Goal: Task Accomplishment & Management: Manage account settings

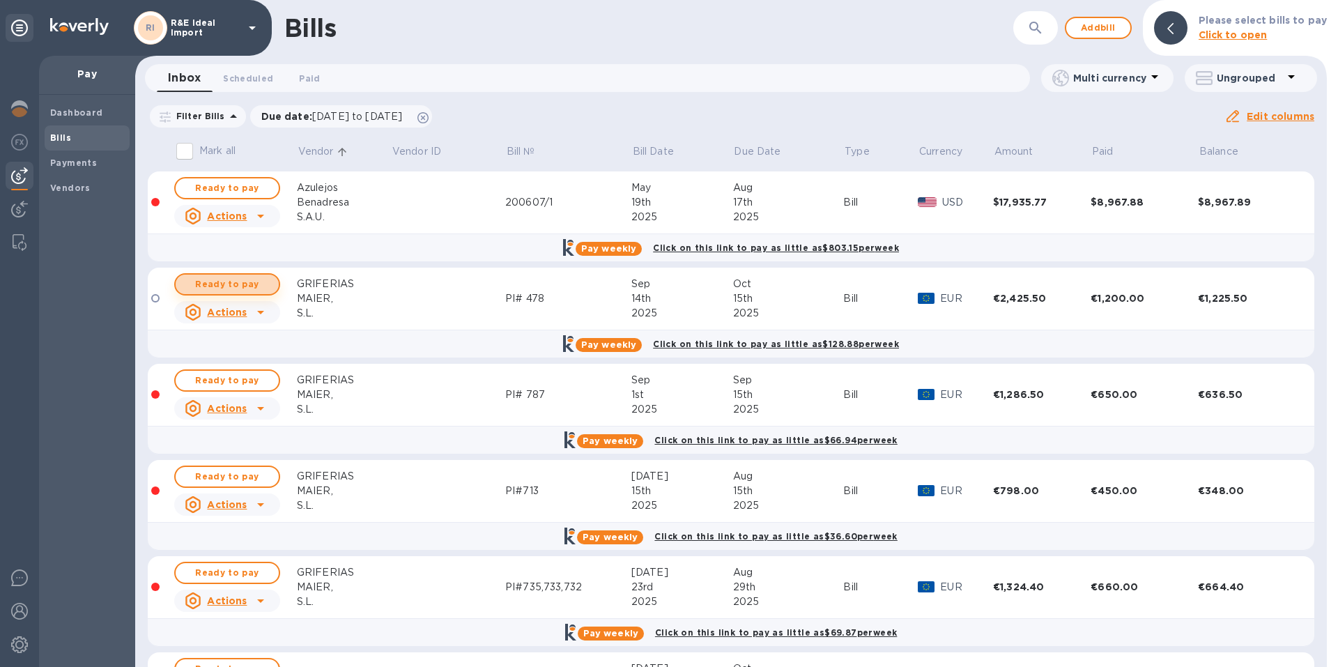
click at [206, 288] on span "Ready to pay" at bounding box center [227, 284] width 81 height 17
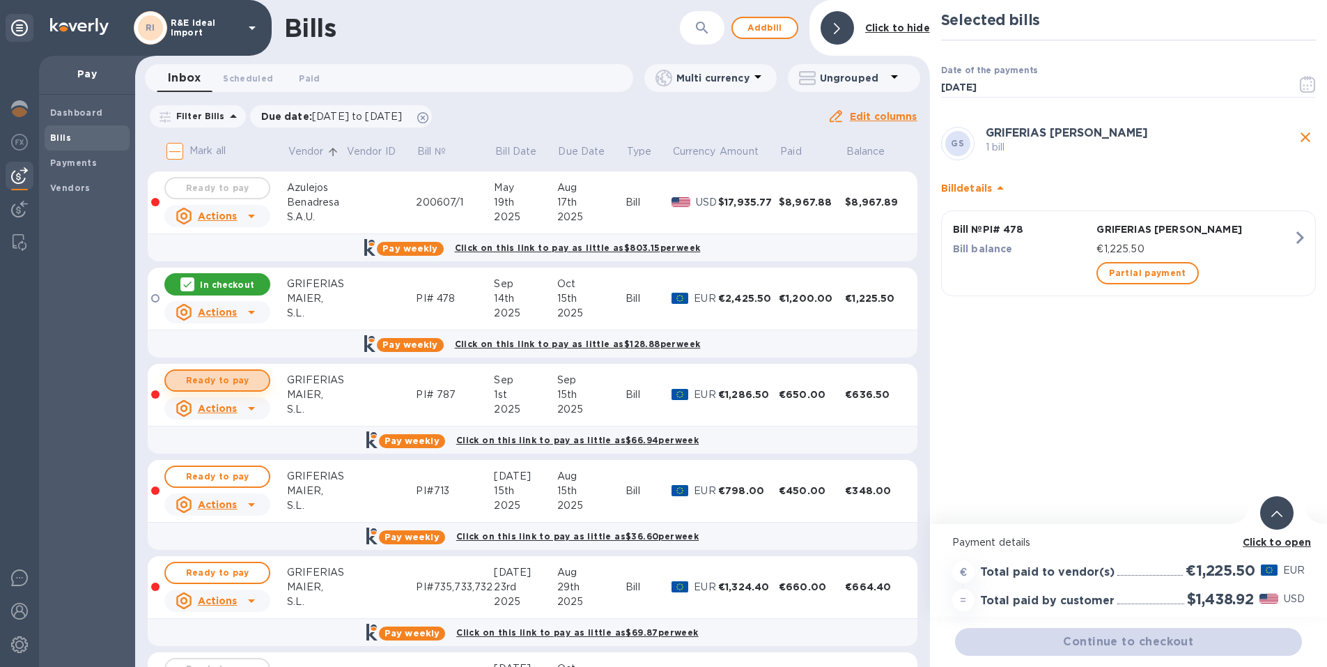
click at [199, 376] on span "Ready to pay" at bounding box center [217, 380] width 81 height 17
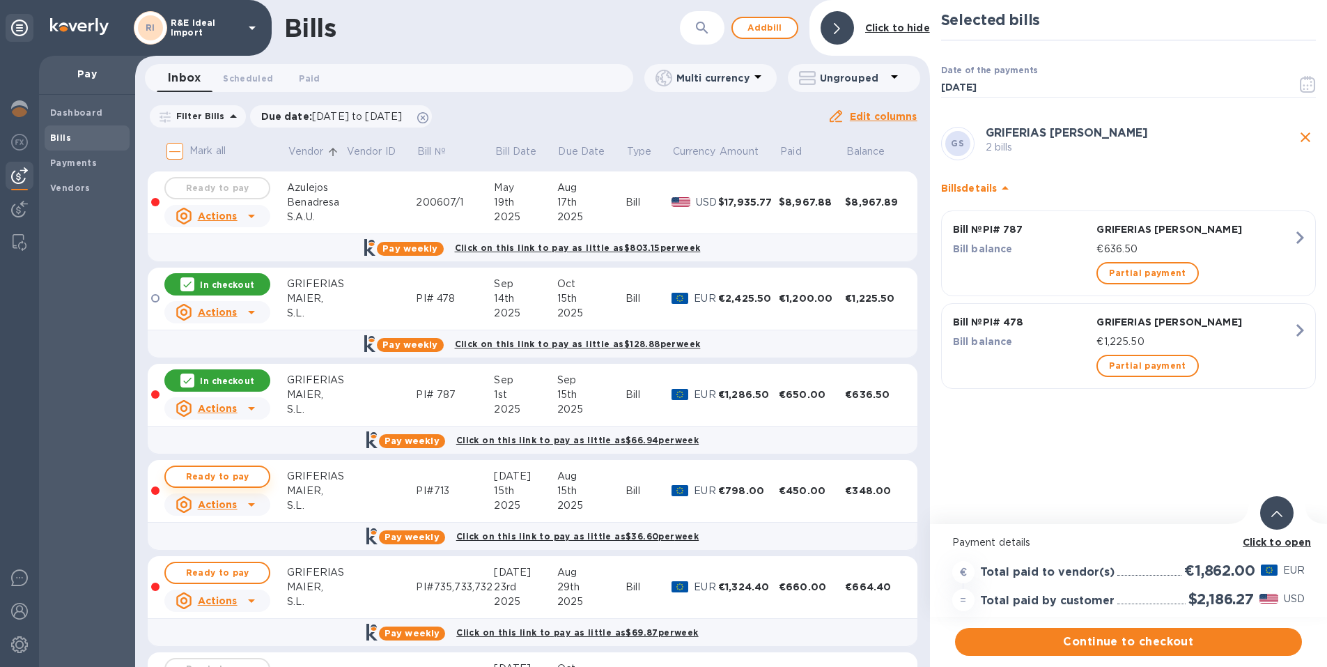
click at [207, 481] on span "Ready to pay" at bounding box center [217, 476] width 81 height 17
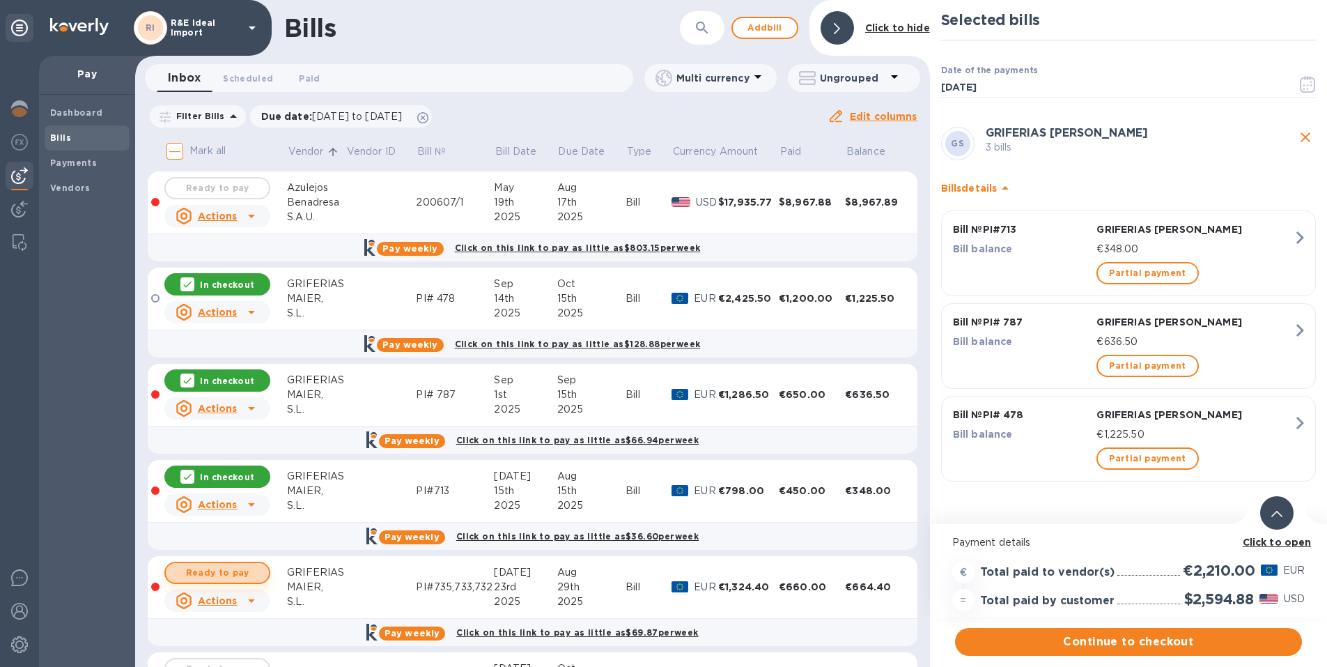
click at [203, 568] on span "Ready to pay" at bounding box center [217, 572] width 81 height 17
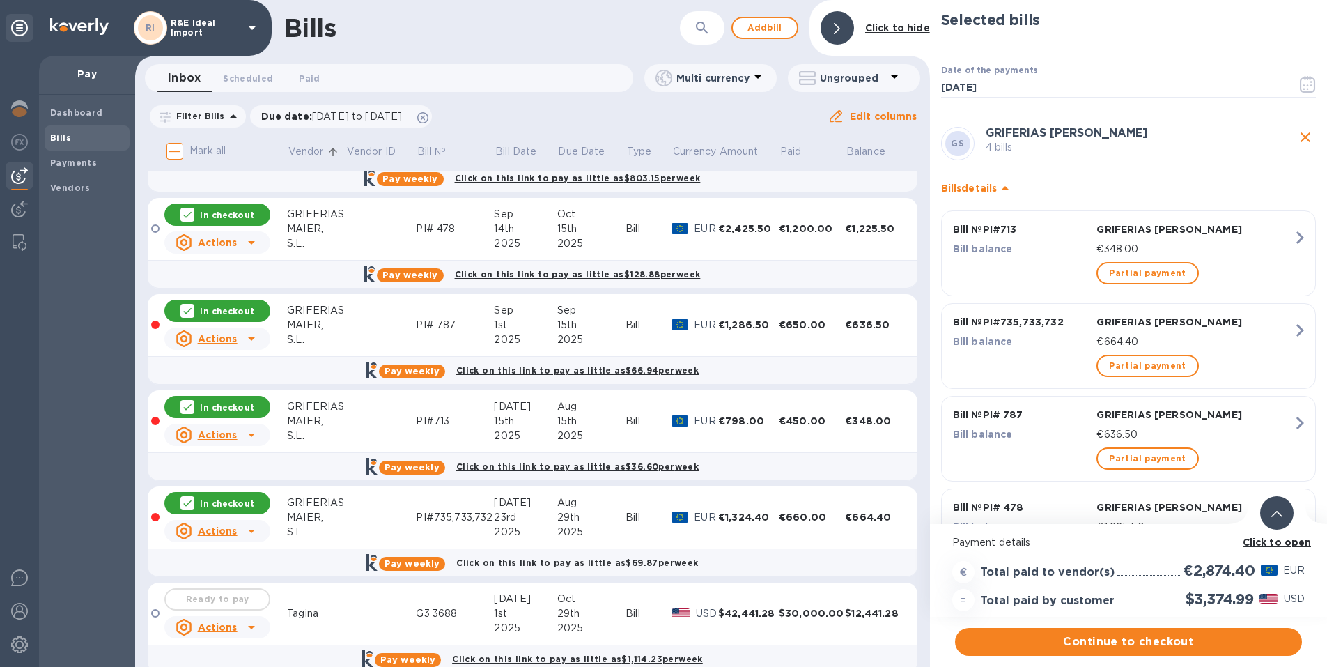
scroll to position [94, 0]
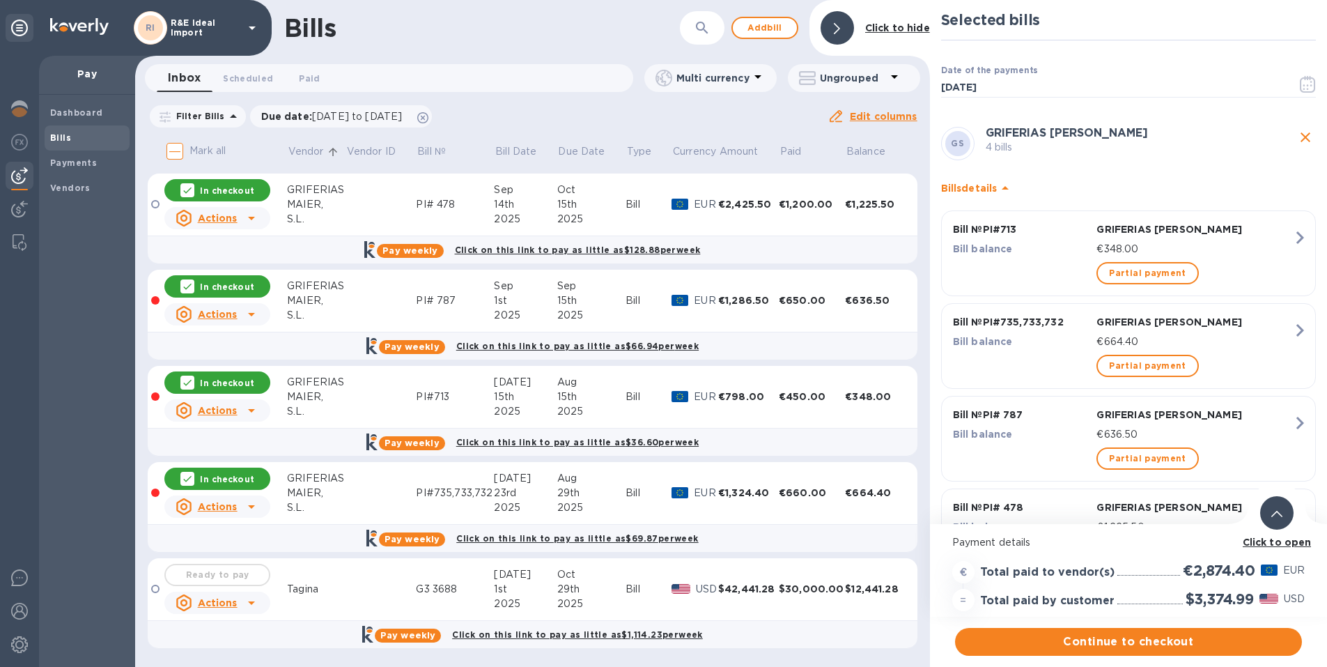
click at [199, 477] on div "In checkout" at bounding box center [217, 478] width 106 height 22
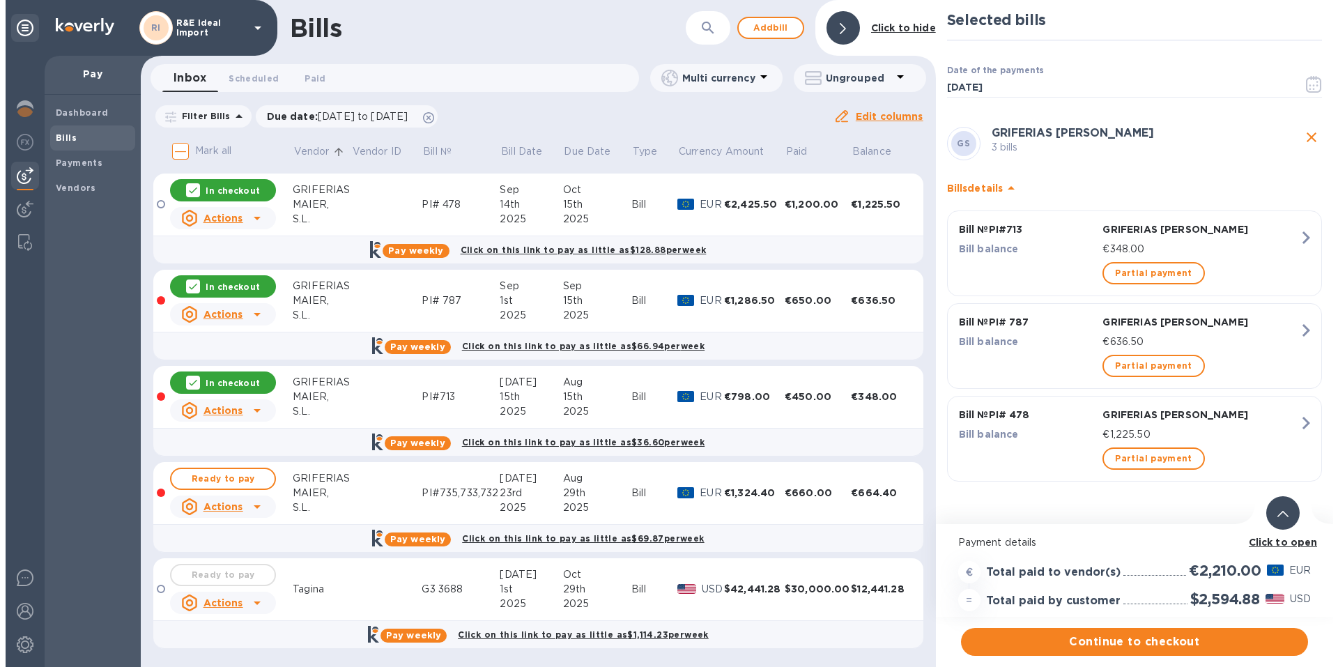
scroll to position [0, 0]
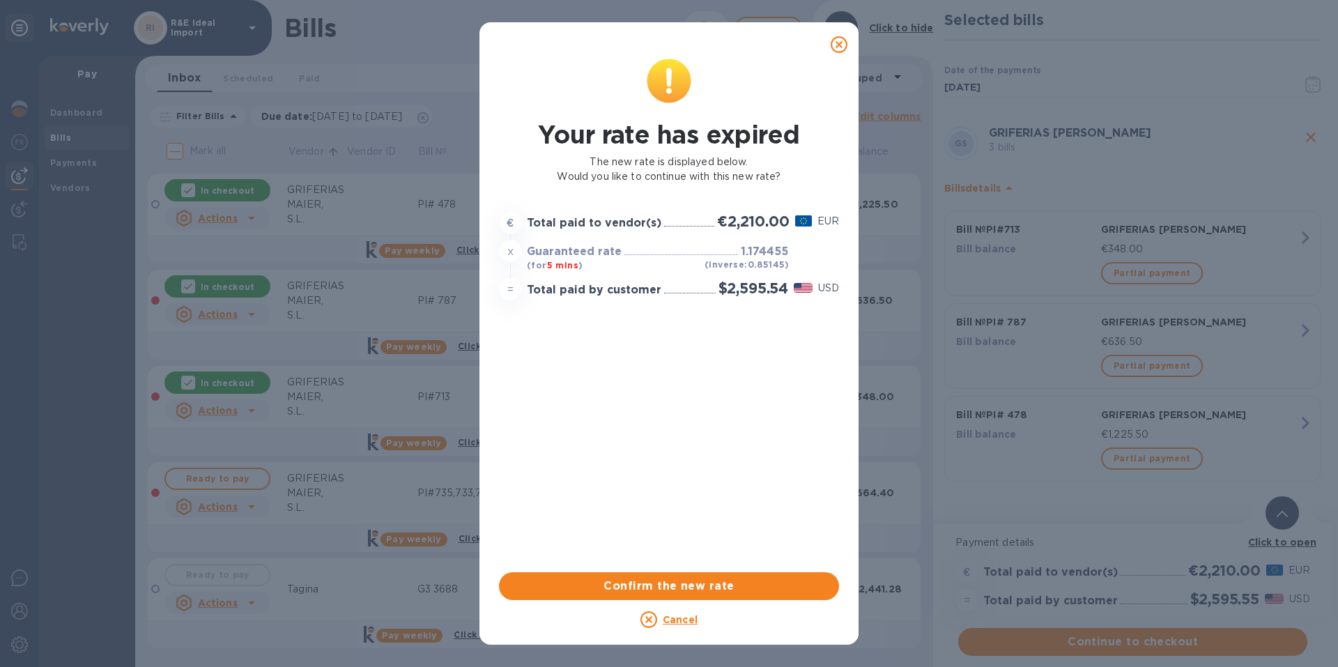
click at [677, 617] on u "Cancel" at bounding box center [680, 619] width 35 height 11
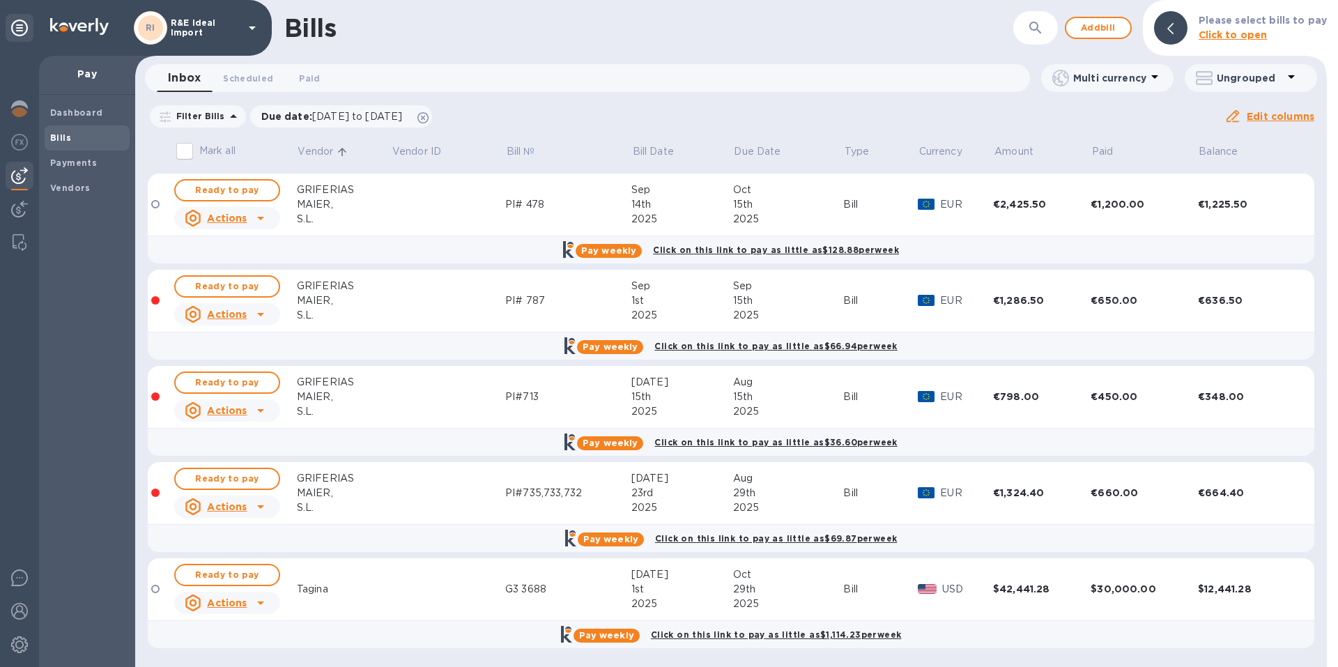
click at [260, 312] on icon at bounding box center [260, 314] width 17 height 17
click at [260, 312] on div at bounding box center [669, 333] width 1338 height 667
click at [235, 193] on span "Ready to pay" at bounding box center [227, 190] width 81 height 17
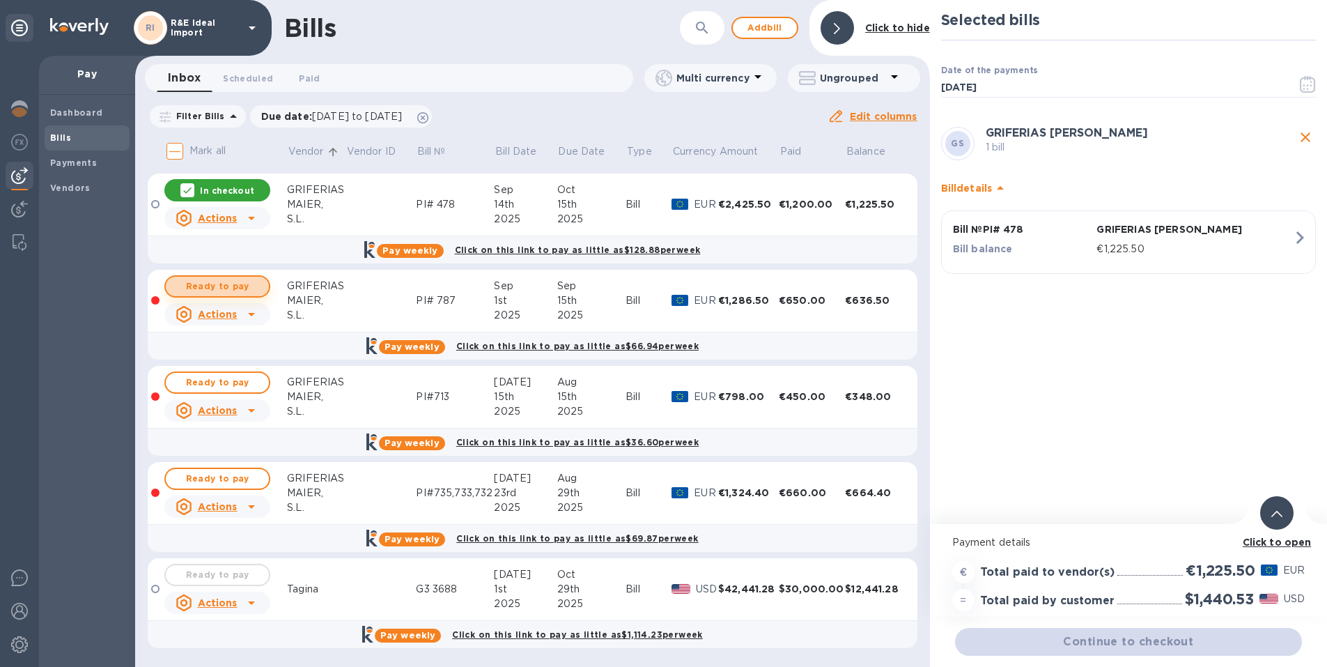
click at [214, 289] on span "Ready to pay" at bounding box center [217, 286] width 81 height 17
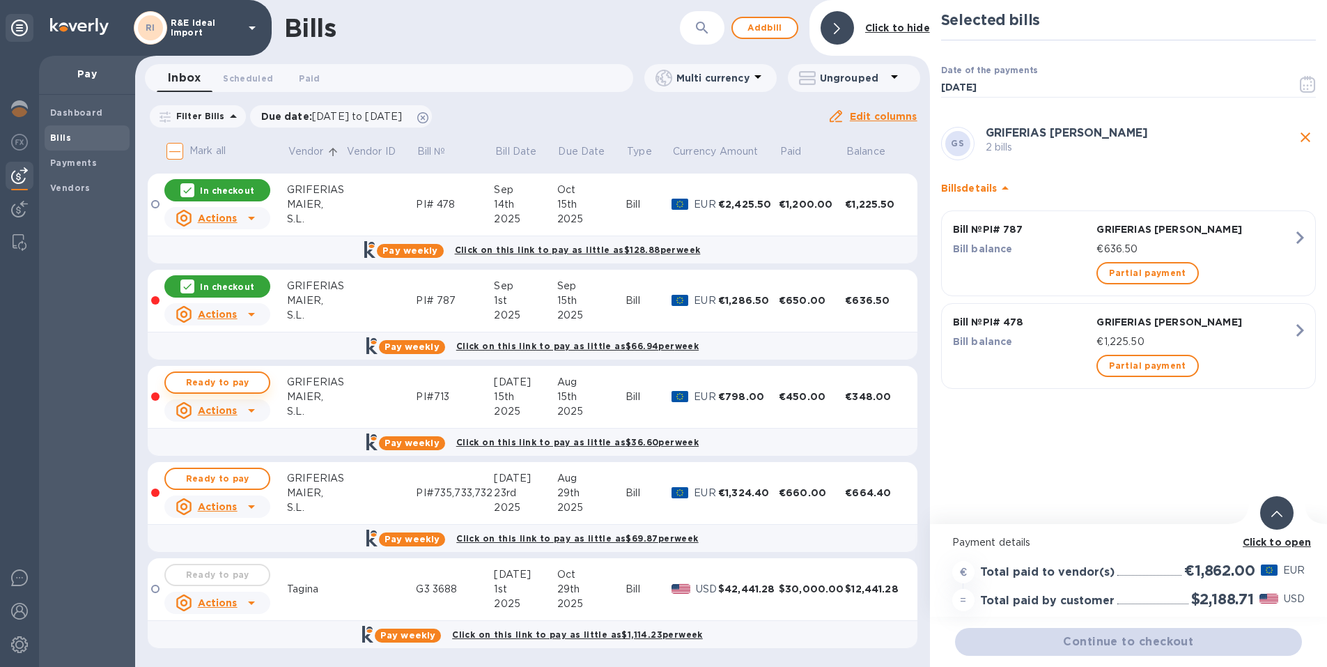
click at [203, 375] on span "Ready to pay" at bounding box center [217, 382] width 81 height 17
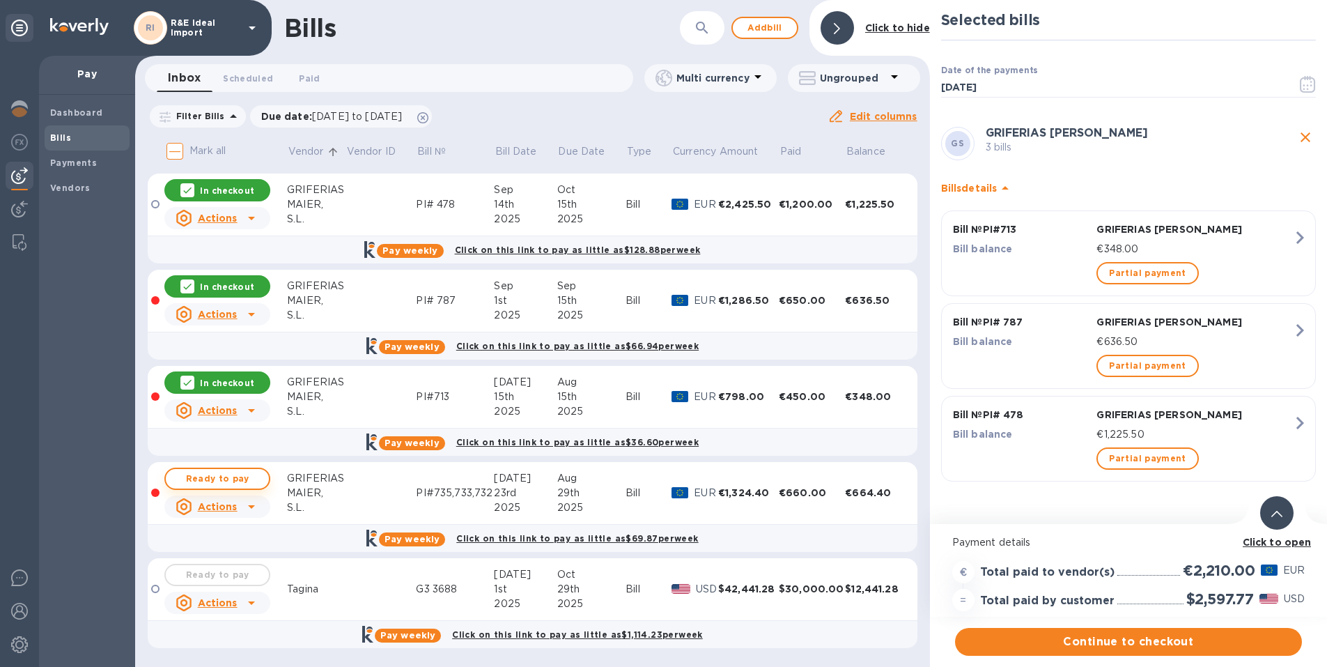
click at [200, 472] on span "Ready to pay" at bounding box center [217, 478] width 81 height 17
click at [186, 187] on icon at bounding box center [187, 190] width 11 height 11
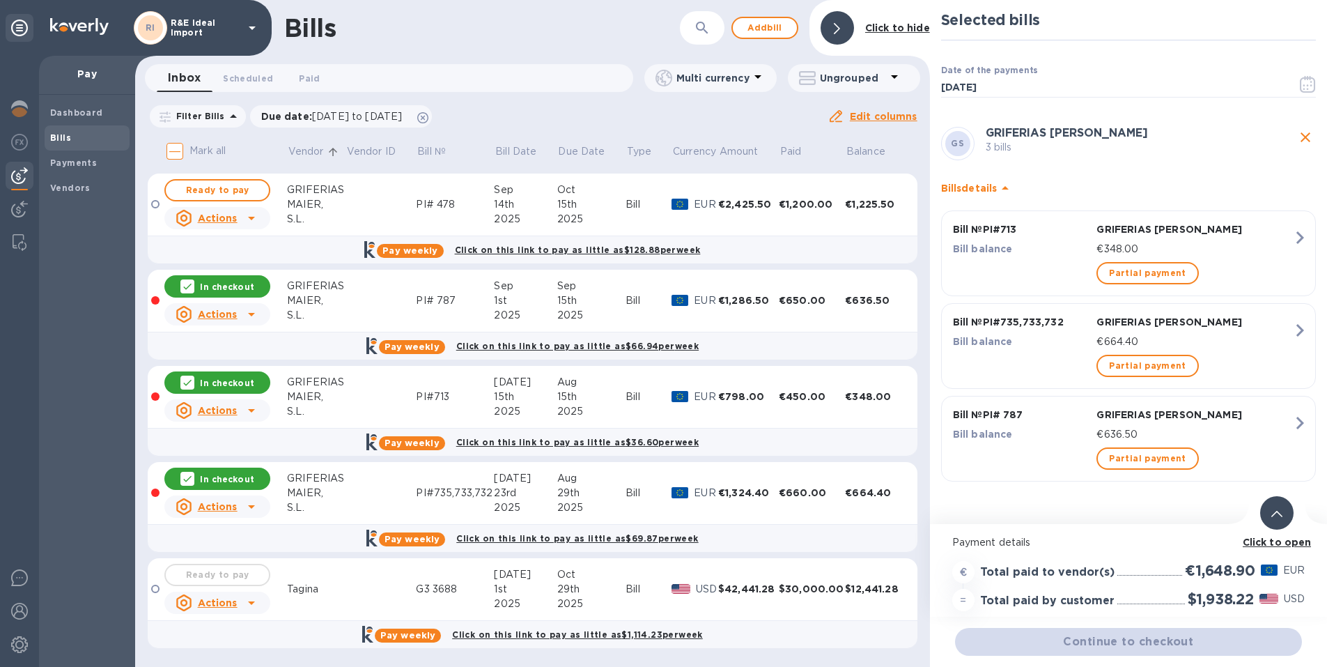
drag, startPoint x: 180, startPoint y: 279, endPoint x: 189, endPoint y: 332, distance: 52.9
click at [182, 280] on div "In checkout" at bounding box center [217, 286] width 106 height 22
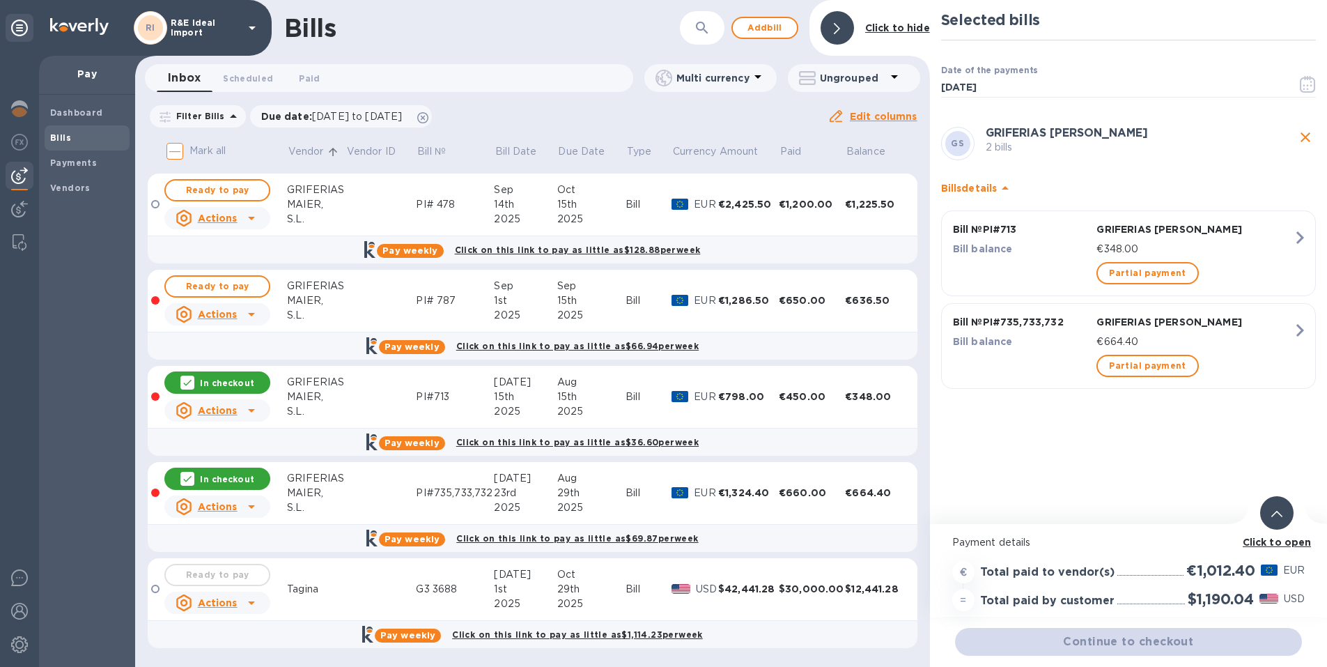
click at [183, 390] on div "In checkout" at bounding box center [217, 382] width 106 height 22
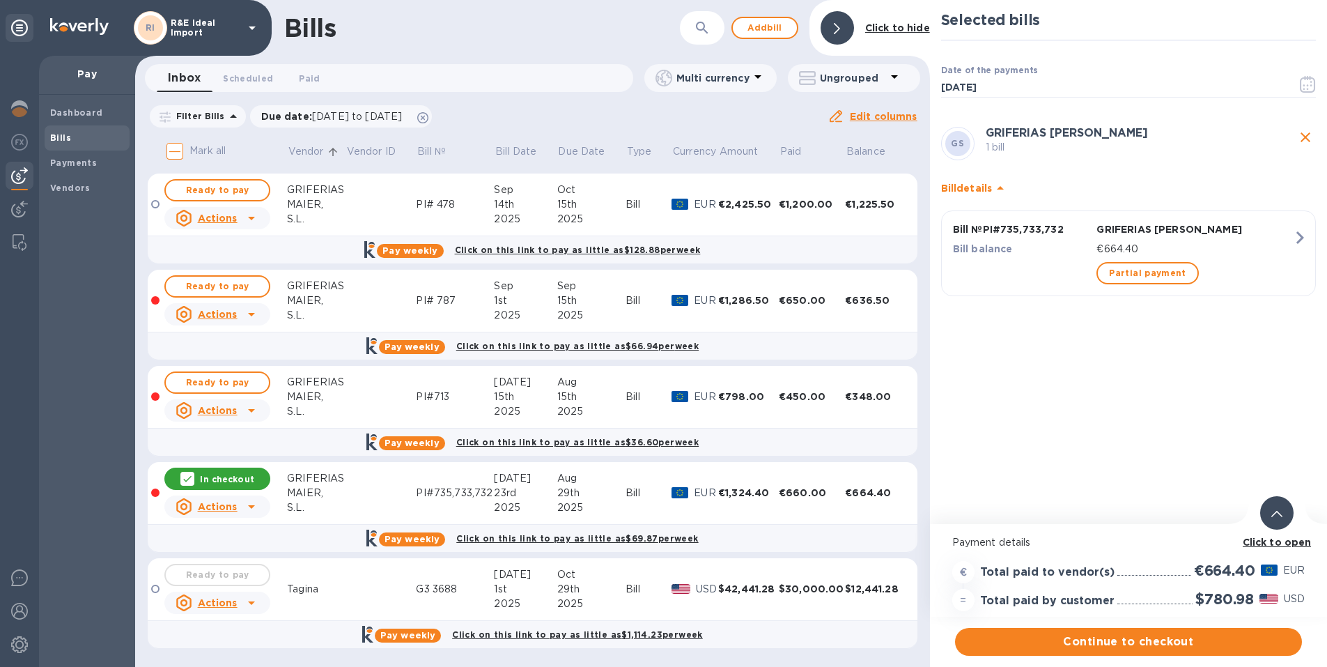
click at [182, 486] on div "In checkout" at bounding box center [217, 478] width 106 height 22
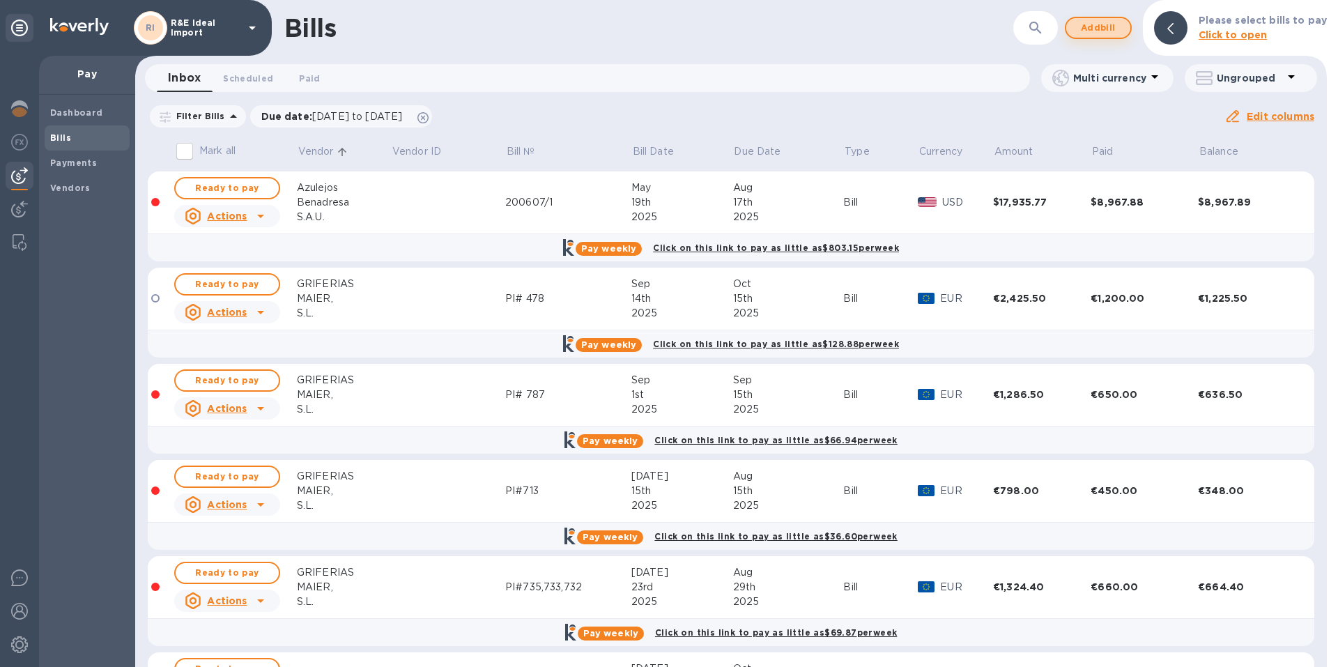
click at [1096, 23] on span "Add bill" at bounding box center [1098, 28] width 42 height 17
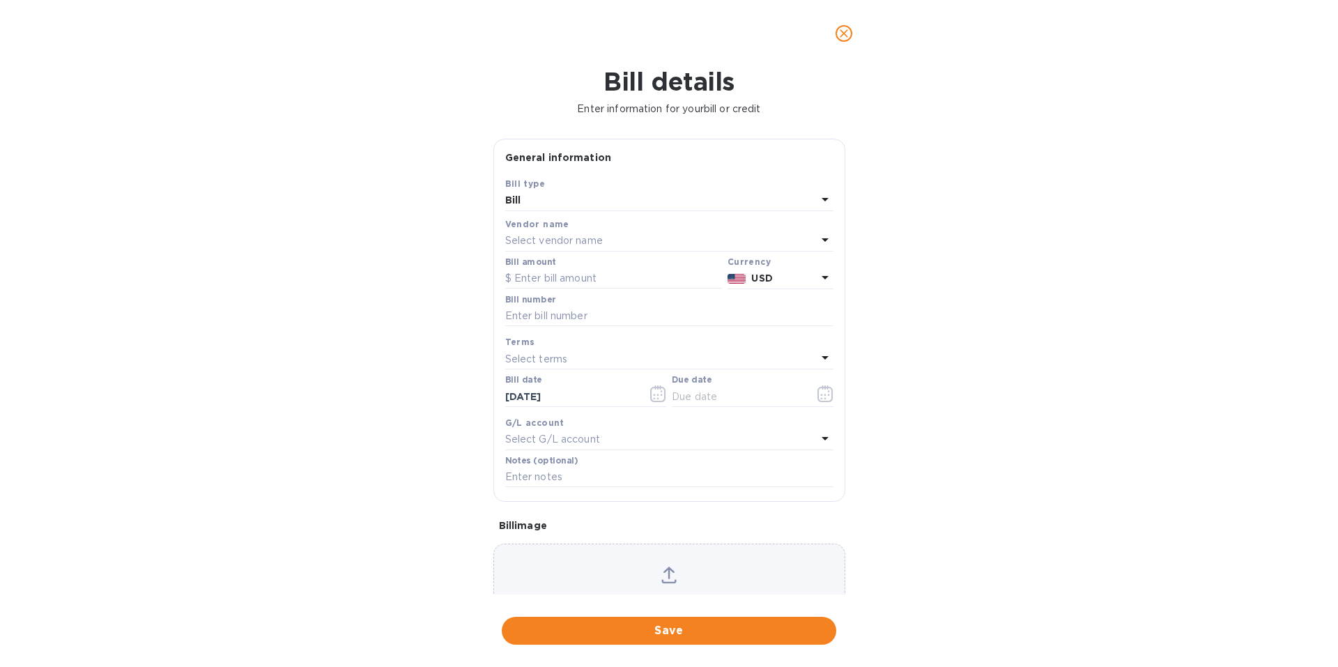
click at [527, 237] on p "Select vendor name" at bounding box center [554, 240] width 98 height 15
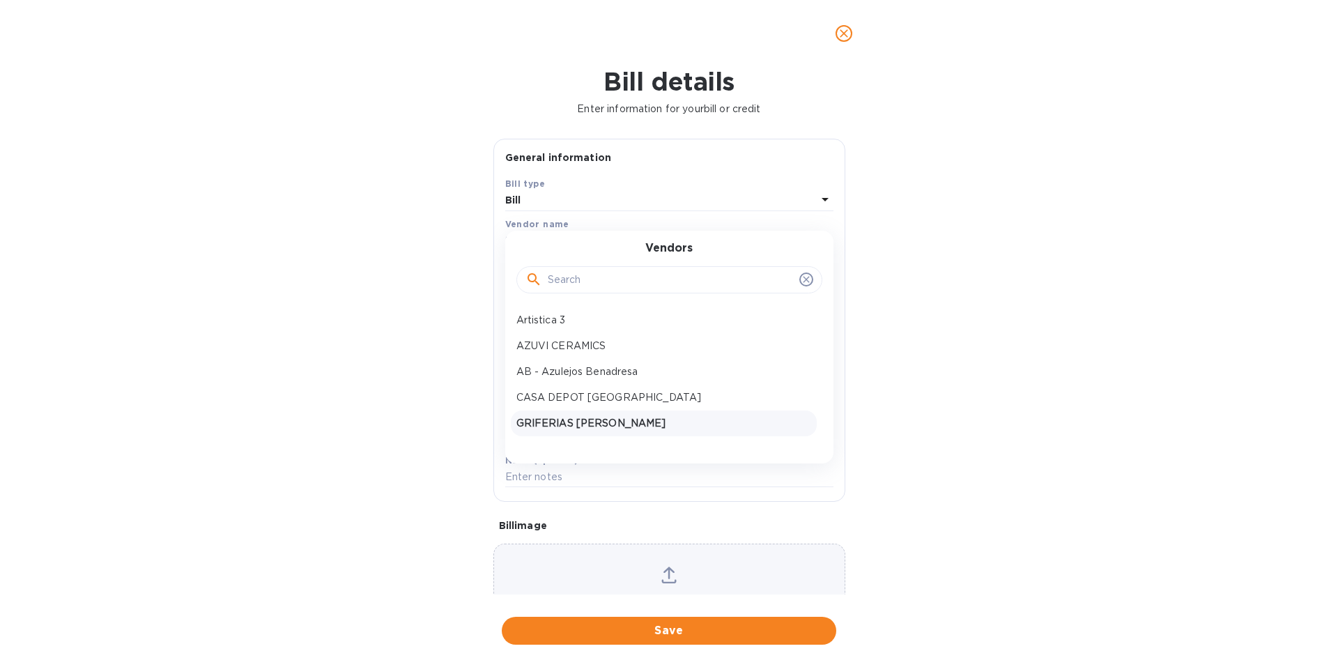
click at [542, 417] on p "GRIFERIAS [PERSON_NAME]" at bounding box center [663, 423] width 295 height 15
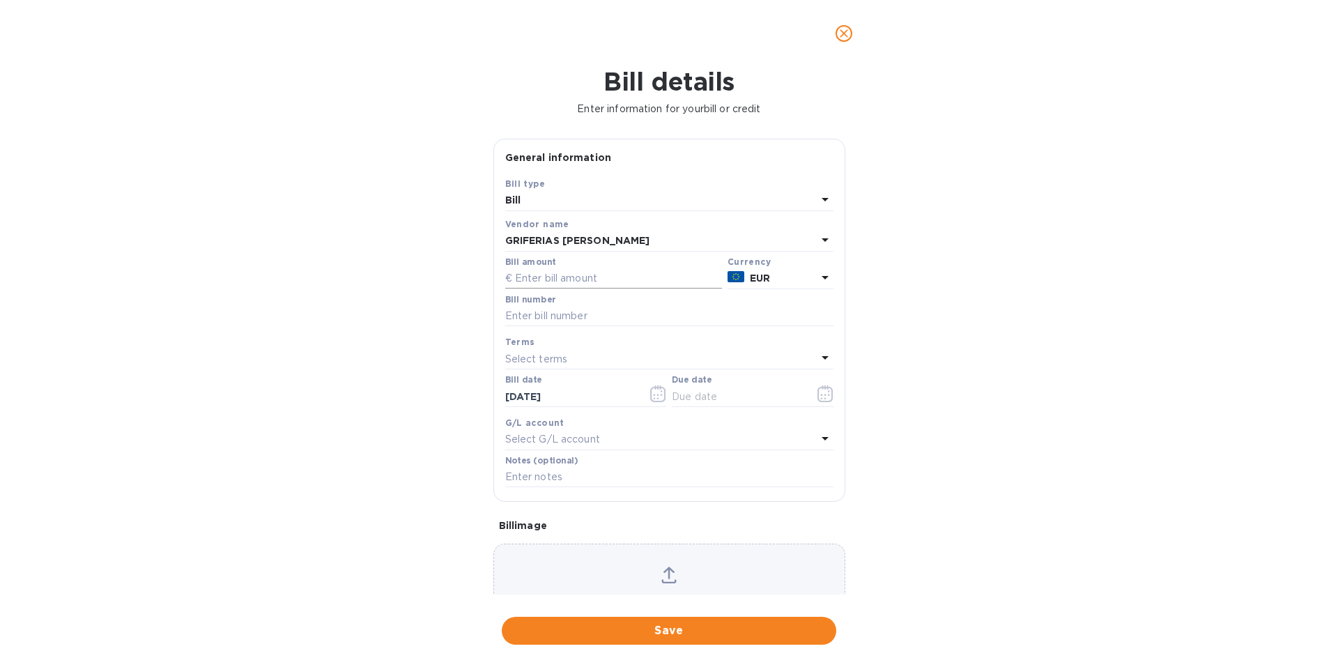
click at [543, 275] on input "text" at bounding box center [613, 278] width 217 height 21
type input "3,974.77"
click at [533, 306] on input "text" at bounding box center [669, 316] width 328 height 21
type input "Inv# 2025/1508"
click at [532, 473] on input "text" at bounding box center [669, 477] width 328 height 21
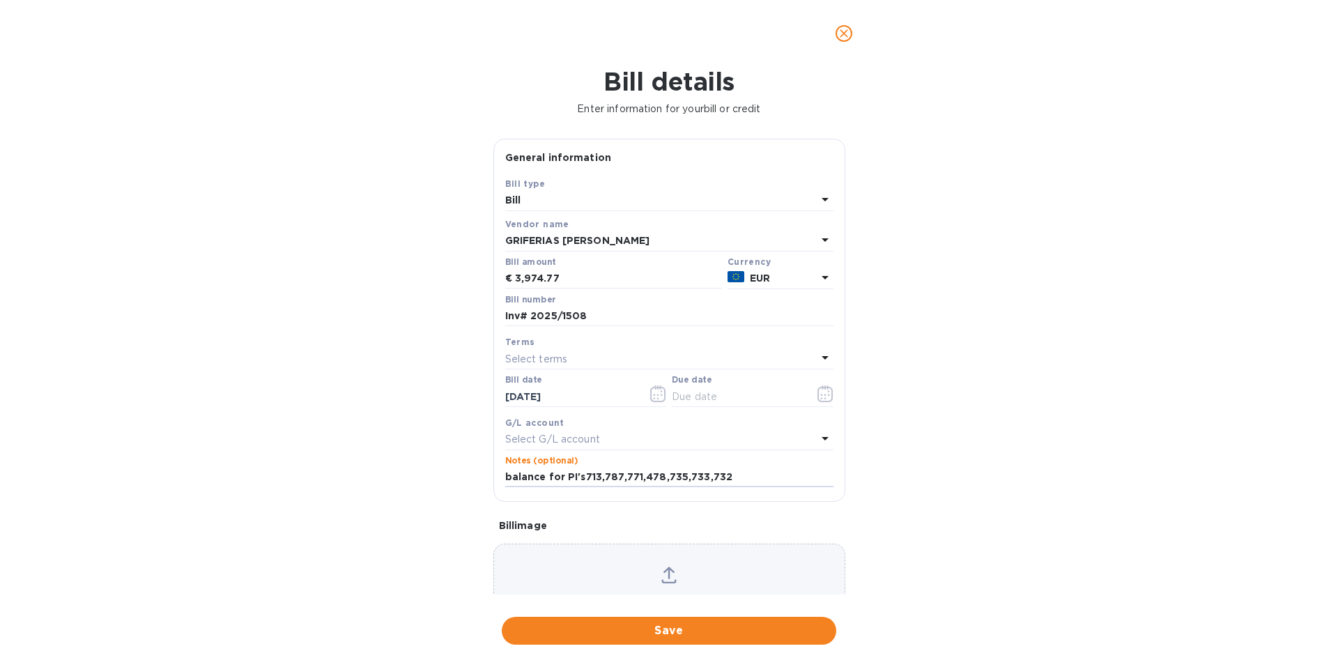
scroll to position [66, 0]
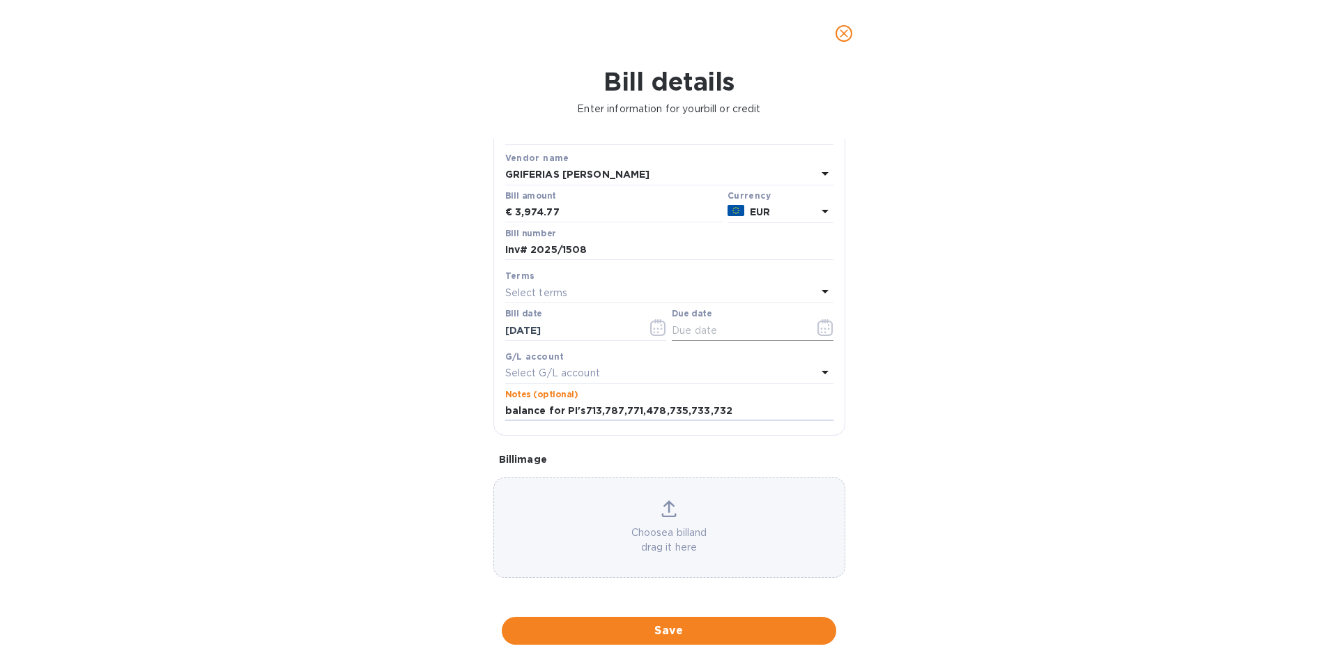
type input "balance for PI's713,787,771,478,735,733,732"
click at [821, 330] on icon "button" at bounding box center [825, 327] width 16 height 17
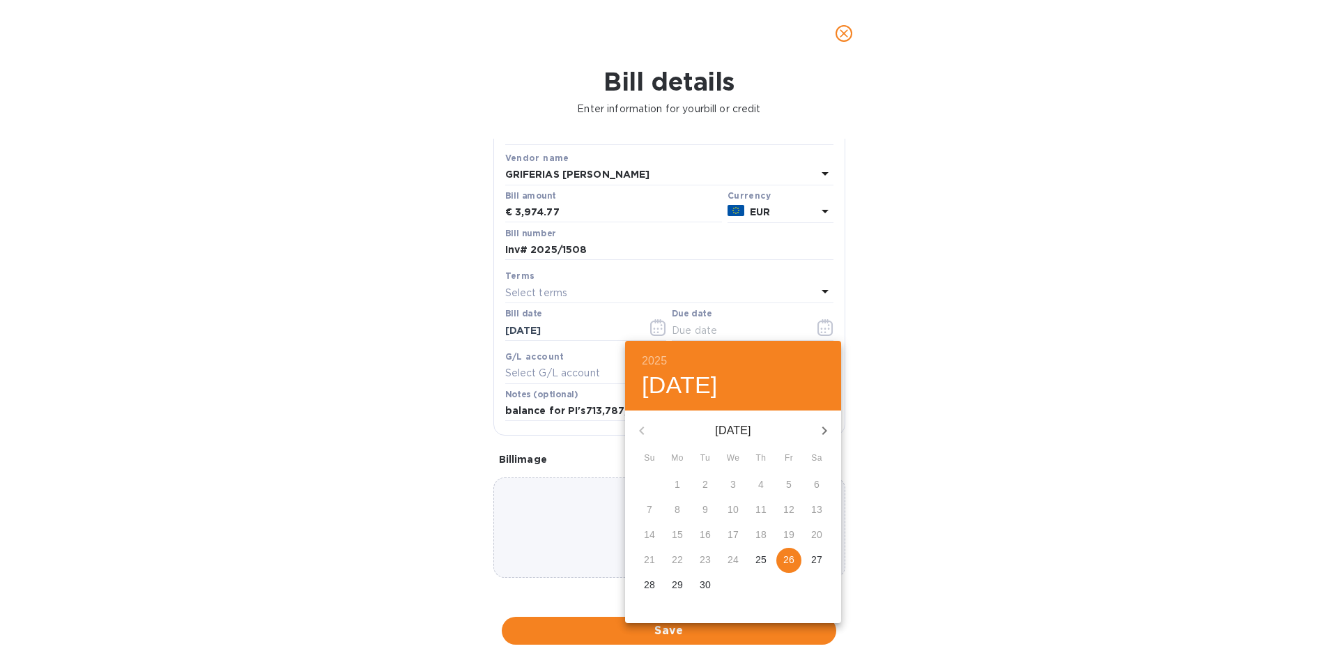
click at [792, 557] on p "26" at bounding box center [788, 559] width 11 height 14
type input "[DATE]"
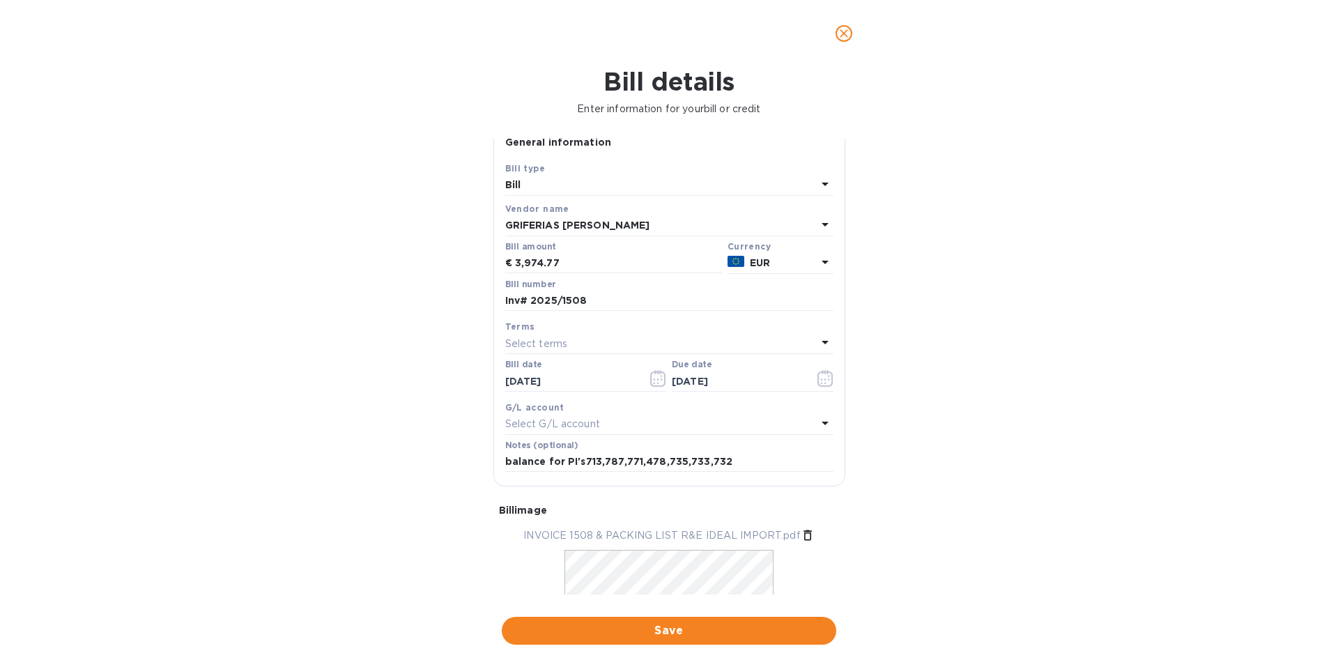
scroll to position [0, 0]
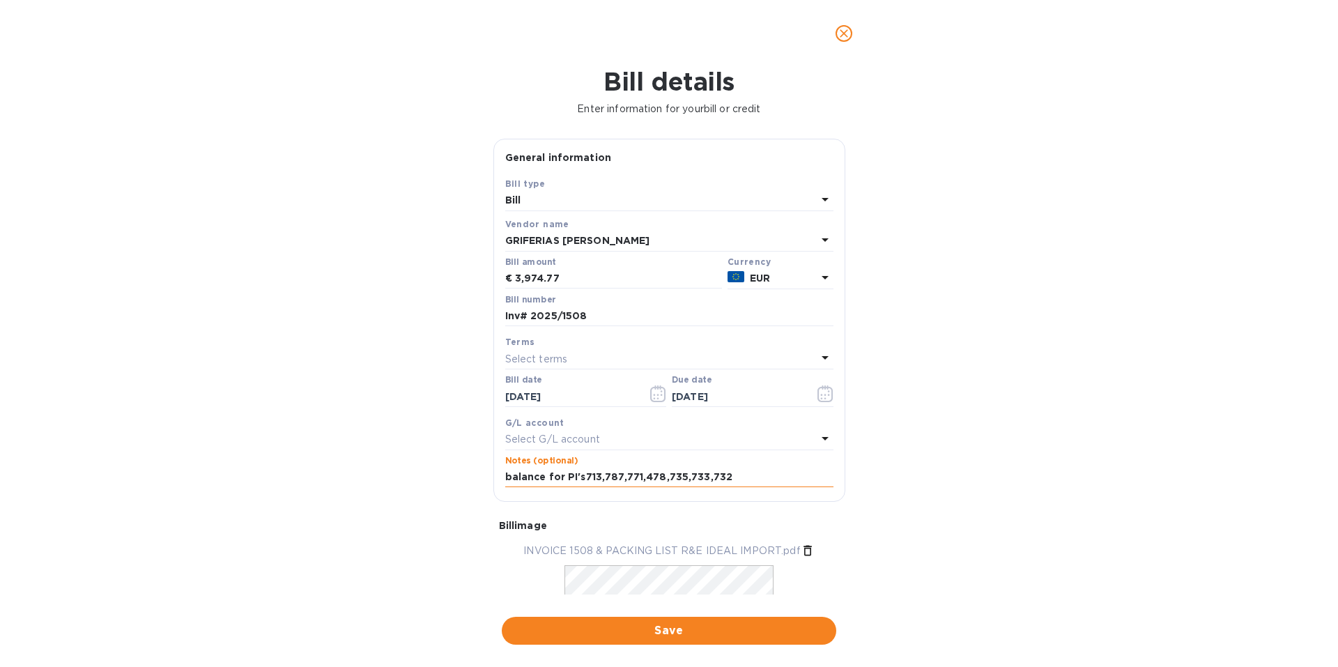
click at [736, 474] on input "balance for PI's713,787,771,478,735,733,732" at bounding box center [669, 477] width 328 height 21
click at [553, 463] on label "Notes (optional)" at bounding box center [541, 460] width 73 height 8
click at [751, 479] on input "balance for PI's713,787,771,478,735,733,732" at bounding box center [669, 477] width 328 height 21
drag, startPoint x: 816, startPoint y: 475, endPoint x: 729, endPoint y: 474, distance: 87.8
click at [729, 474] on input "balance for PI's713,787,771,478,735,733,732 (need explanation" at bounding box center [669, 477] width 328 height 21
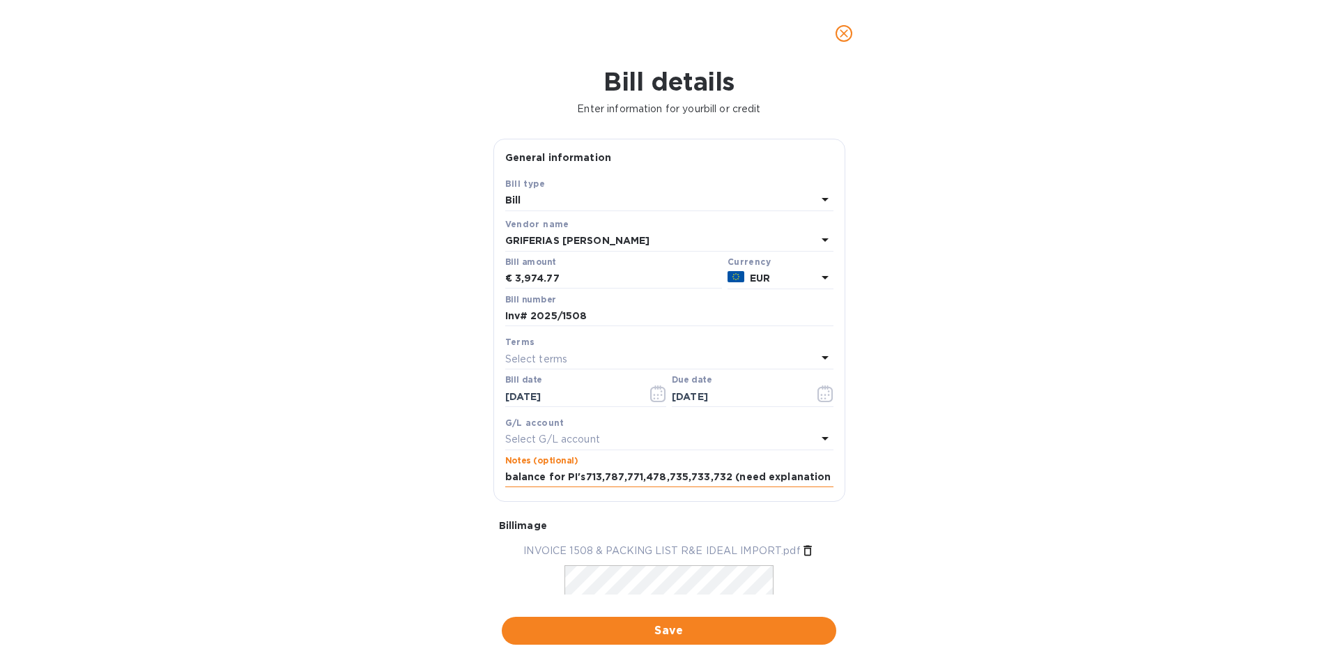
click at [784, 477] on input "balance for PI's713,787,771,478,735,733,732 (need explanation" at bounding box center [669, 477] width 328 height 21
drag, startPoint x: 653, startPoint y: 476, endPoint x: 709, endPoint y: 472, distance: 56.5
click at [709, 472] on input "balance for PI's713,787,771,478,735,733,732 (need expaination for" at bounding box center [669, 477] width 328 height 21
click at [821, 479] on input "balance for PI's713,787,771,478,735,733,732 (need expaination for" at bounding box center [669, 477] width 328 height 21
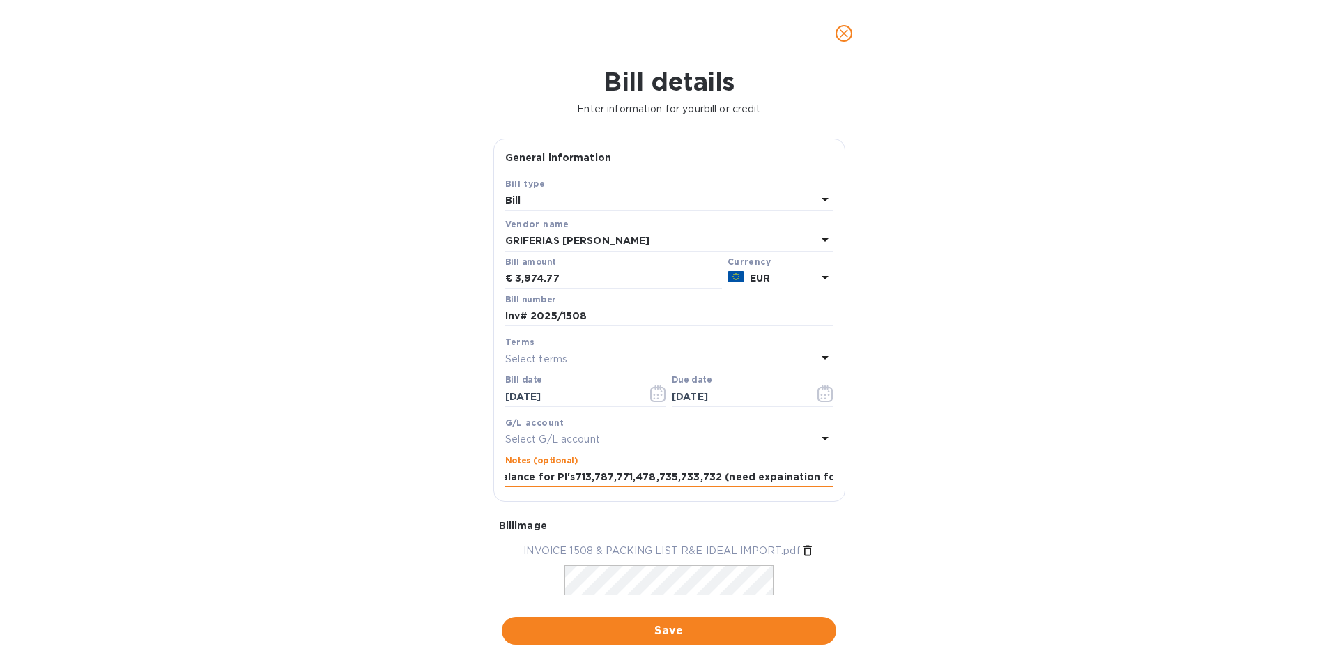
click at [825, 478] on input "balance for PI's713,787,771,478,735,733,732 (need expaination for" at bounding box center [669, 477] width 328 height 21
paste input "735,733,732"
click at [821, 478] on input "balance for PI's713,787,771,478,735,733,732 (need expaination for 735,733,732)" at bounding box center [669, 477] width 328 height 21
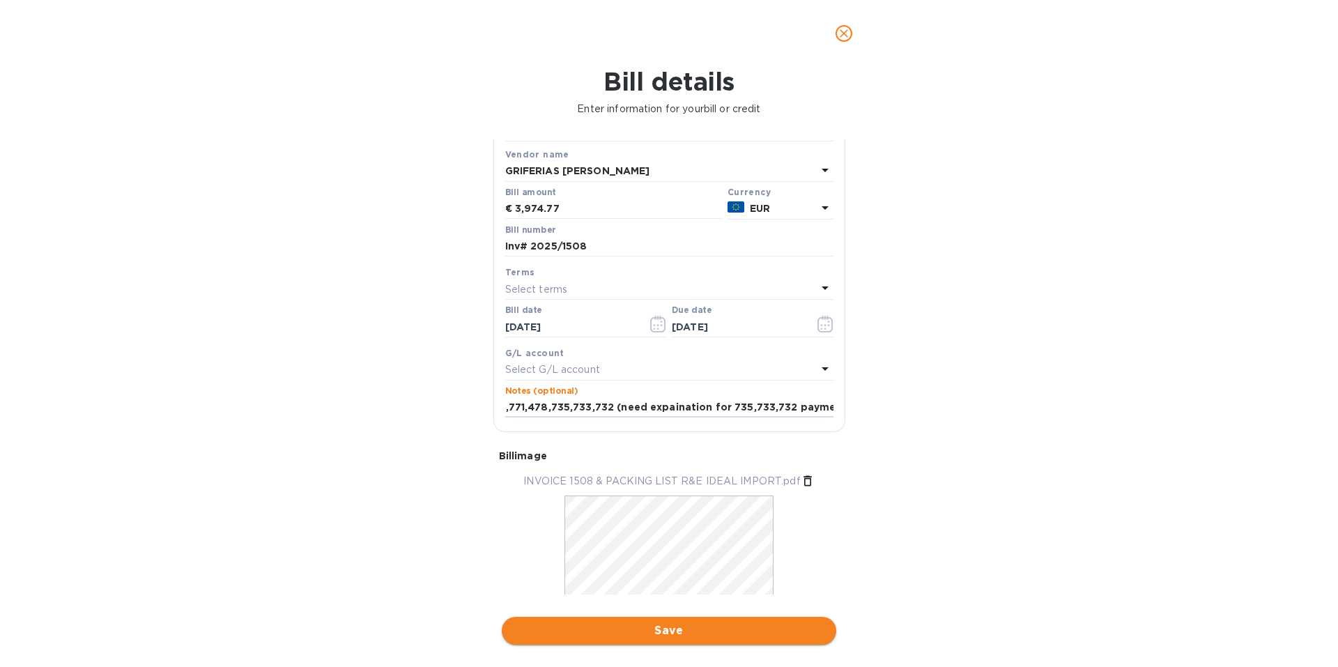
type input "balance for PI's713,787,771,478,735,733,732 (need expaination for 735,733,732 p…"
click at [672, 626] on span "Save" at bounding box center [669, 630] width 312 height 17
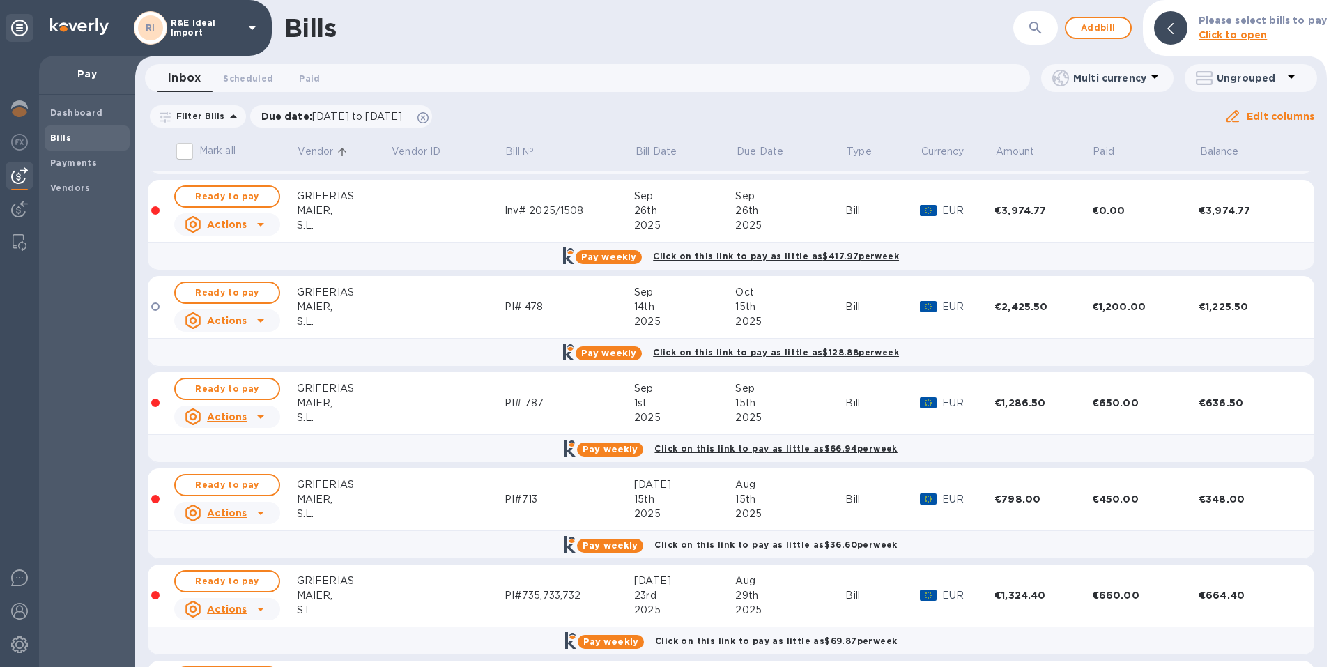
scroll to position [51, 0]
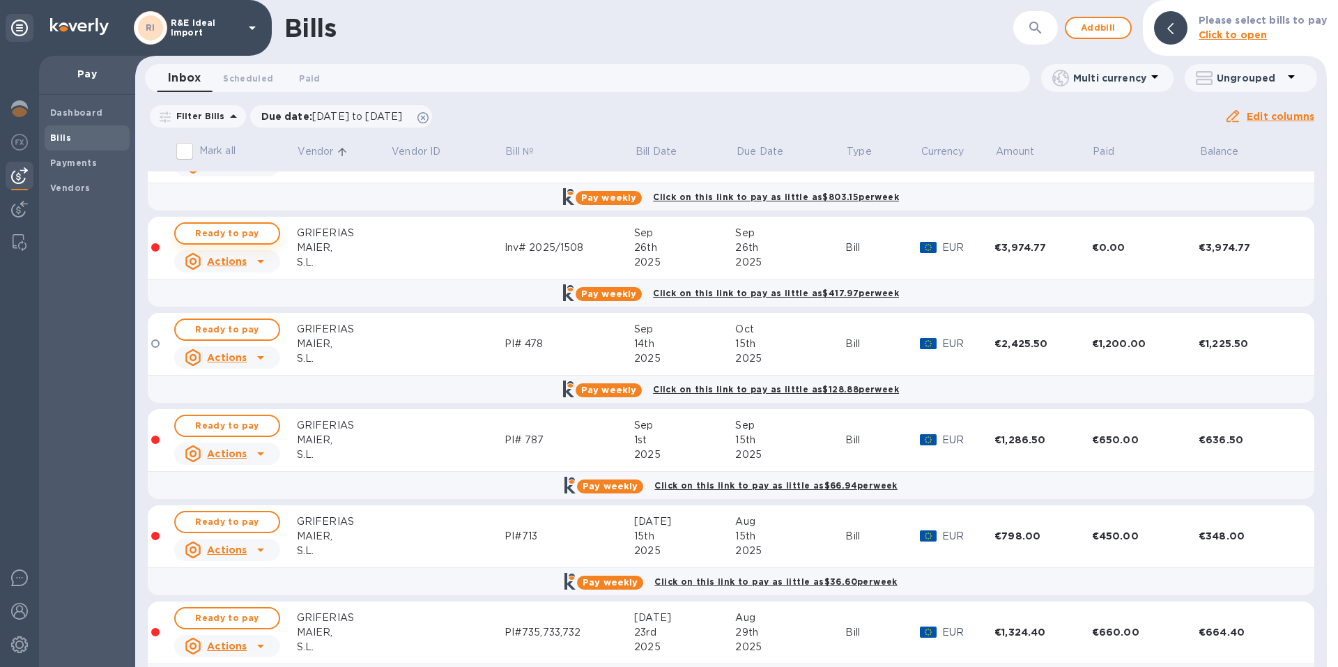
click at [237, 233] on span "Ready to pay" at bounding box center [227, 233] width 81 height 17
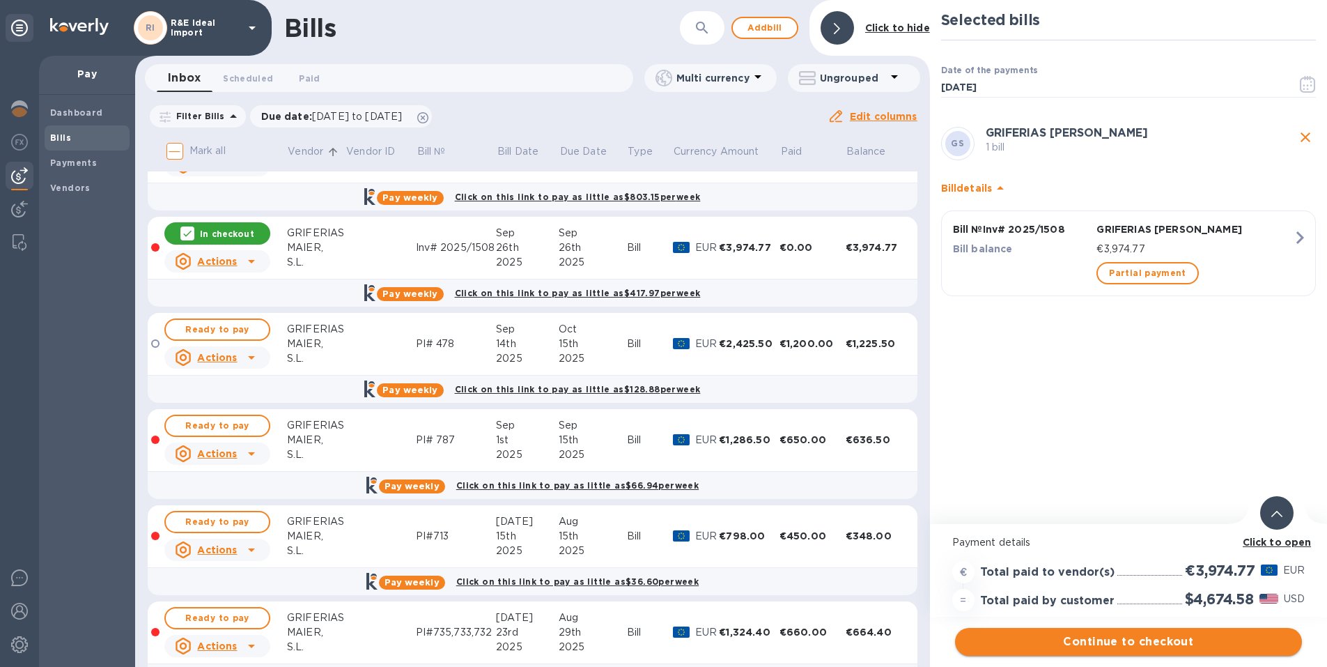
click at [1140, 647] on span "Continue to checkout" at bounding box center [1128, 641] width 325 height 17
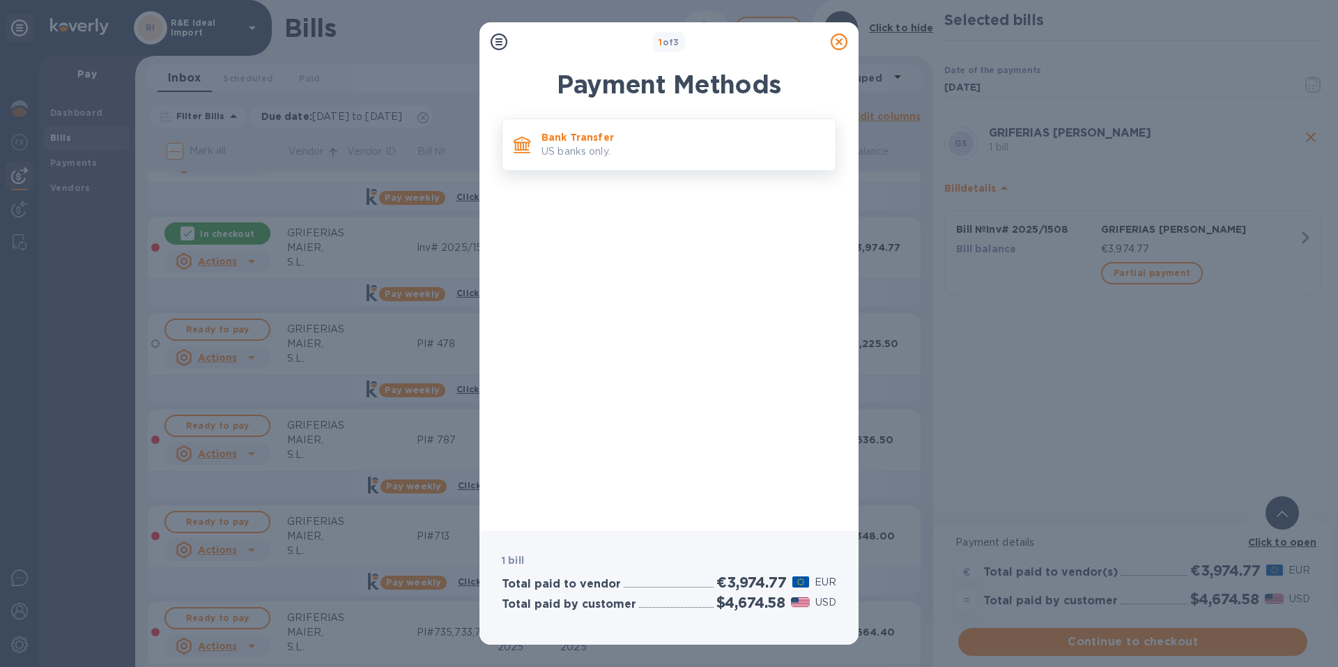
click at [589, 146] on p "US banks only." at bounding box center [682, 151] width 283 height 15
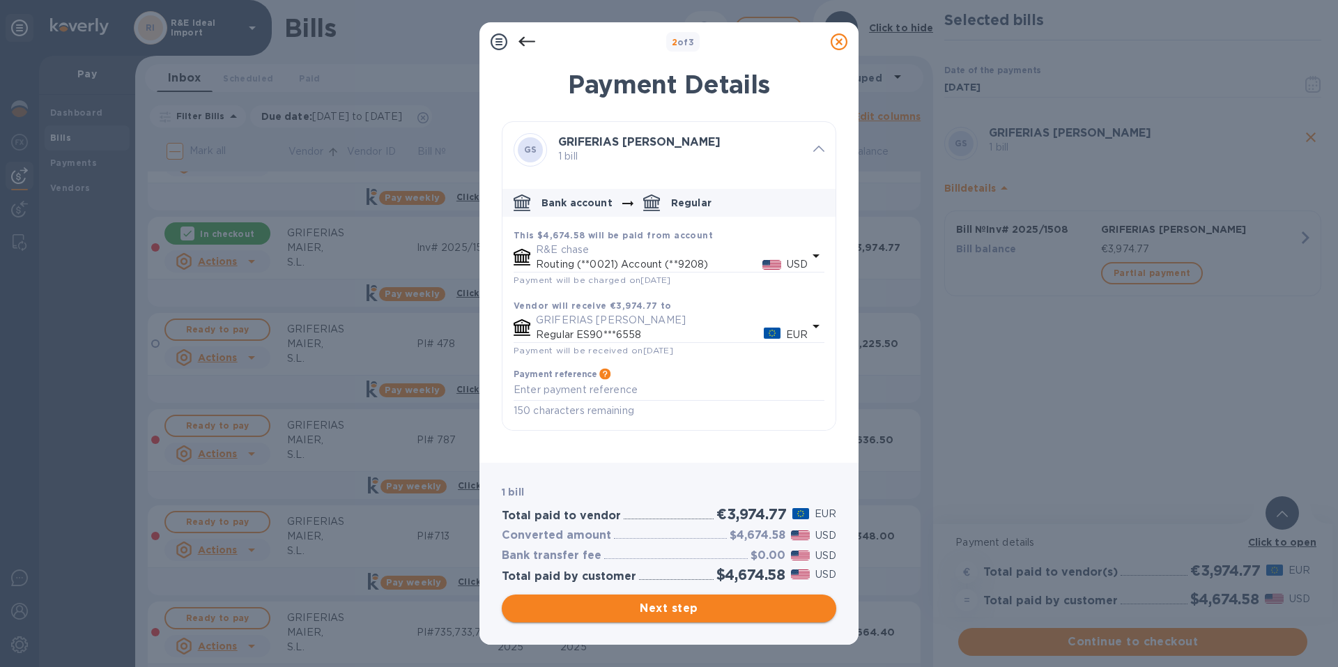
click at [670, 605] on span "Next step" at bounding box center [669, 608] width 312 height 17
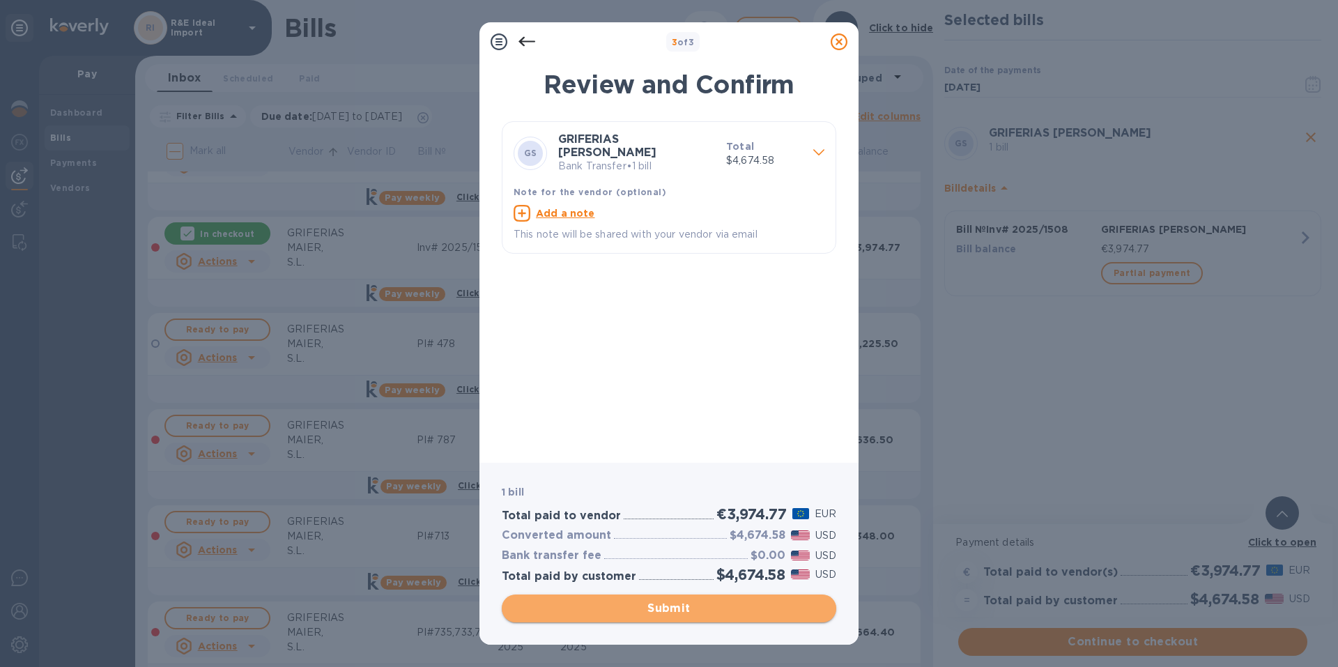
click at [669, 604] on span "Submit" at bounding box center [669, 608] width 312 height 17
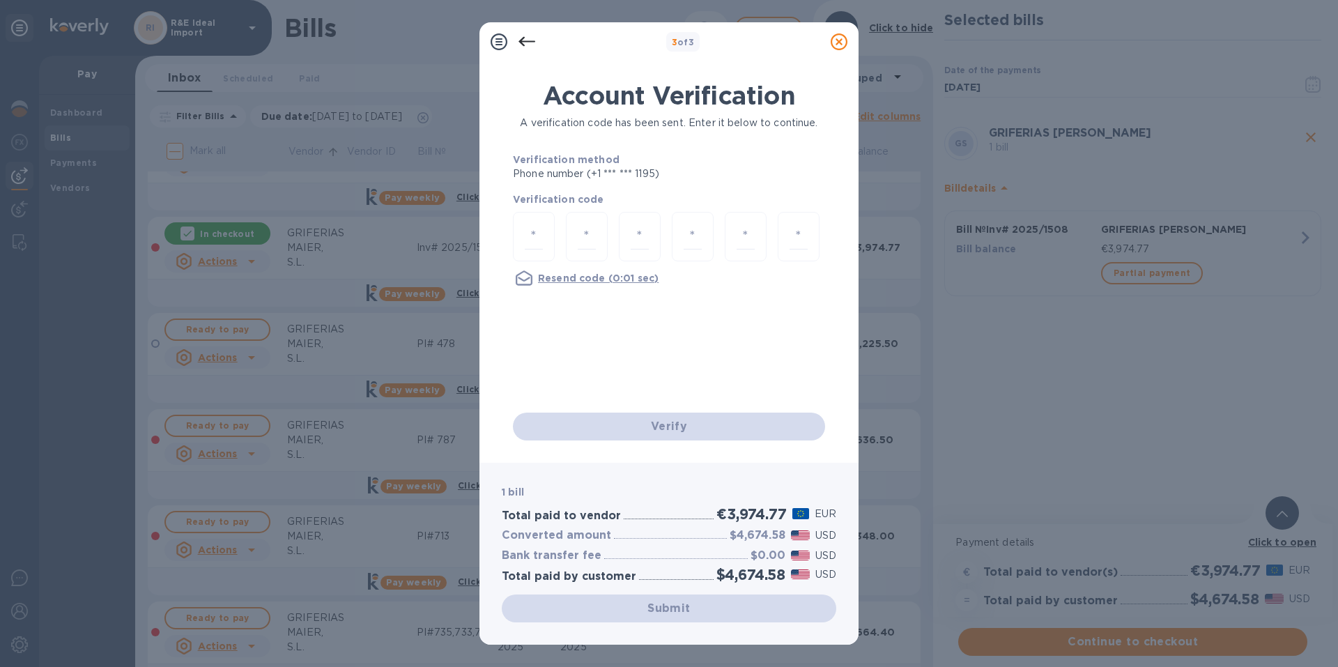
click at [836, 38] on icon at bounding box center [838, 41] width 17 height 17
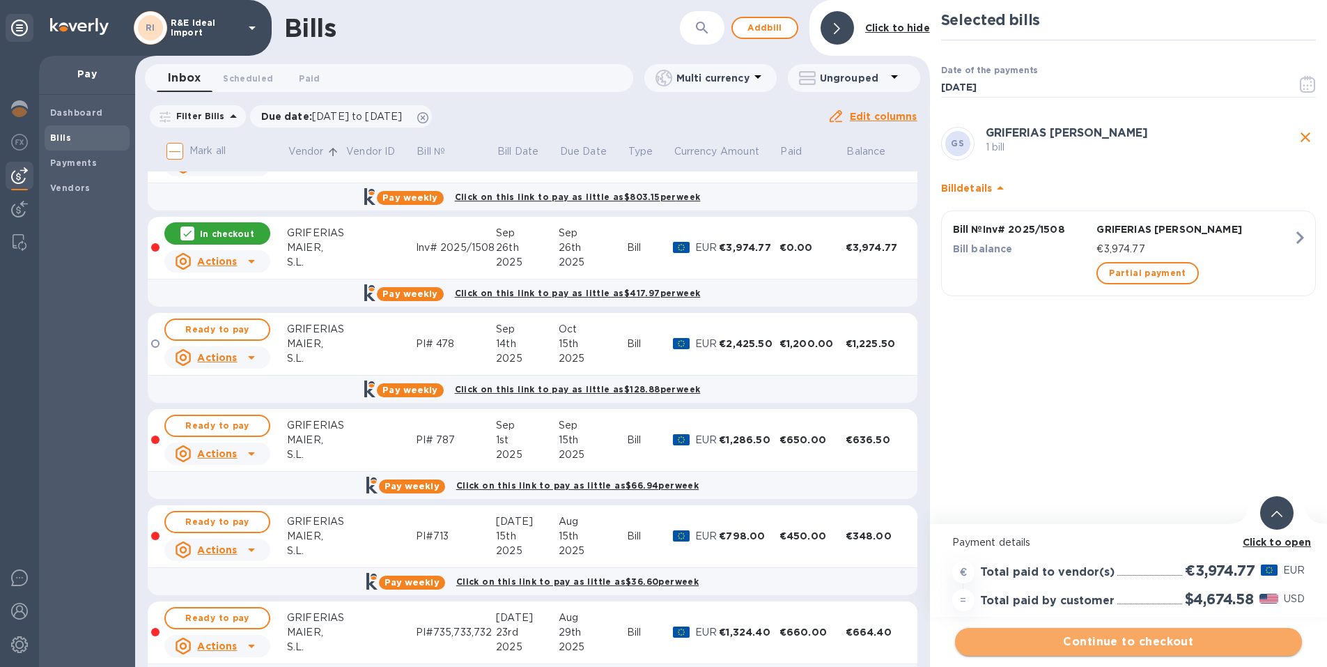
click at [1119, 642] on span "Continue to checkout" at bounding box center [1128, 641] width 325 height 17
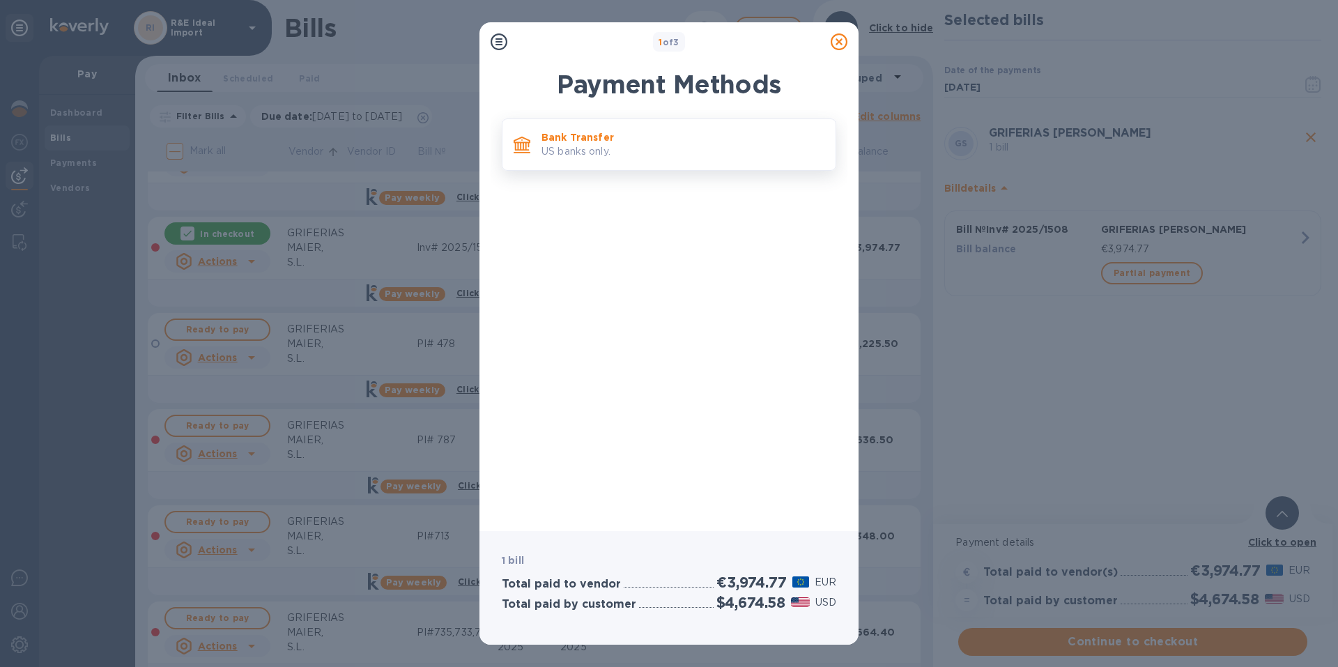
click at [577, 142] on p "Bank Transfer" at bounding box center [682, 137] width 283 height 14
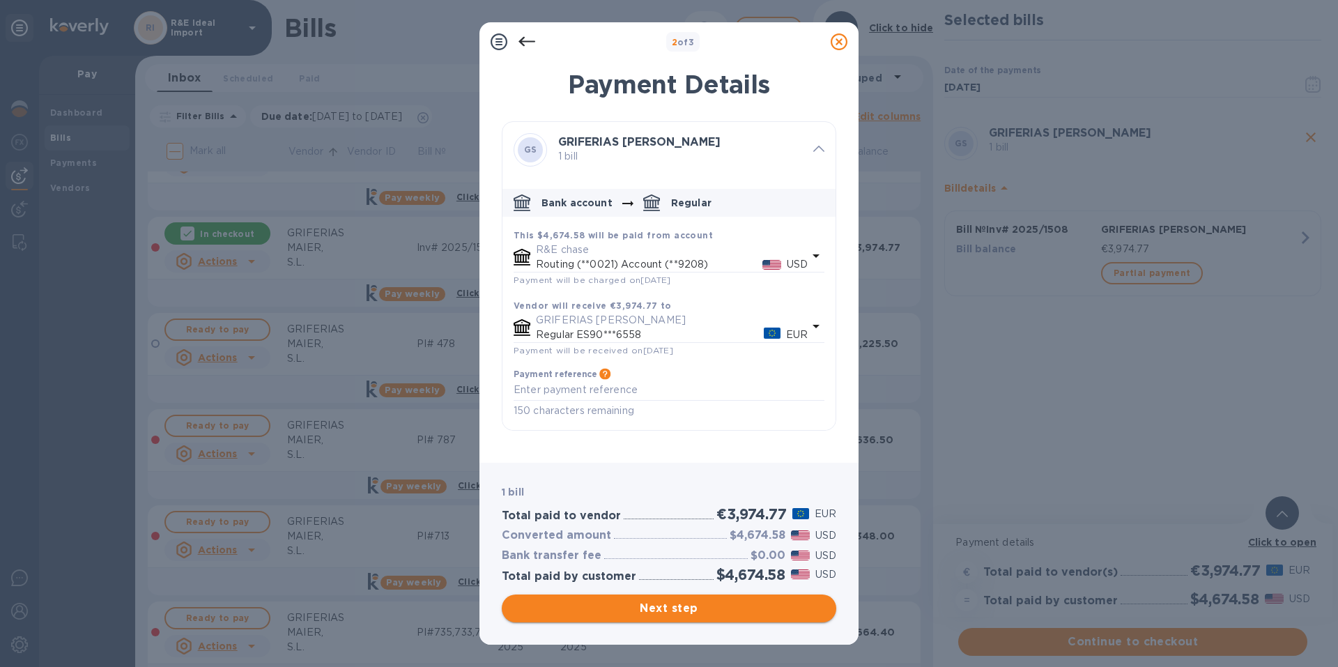
click at [667, 601] on span "Next step" at bounding box center [669, 608] width 312 height 17
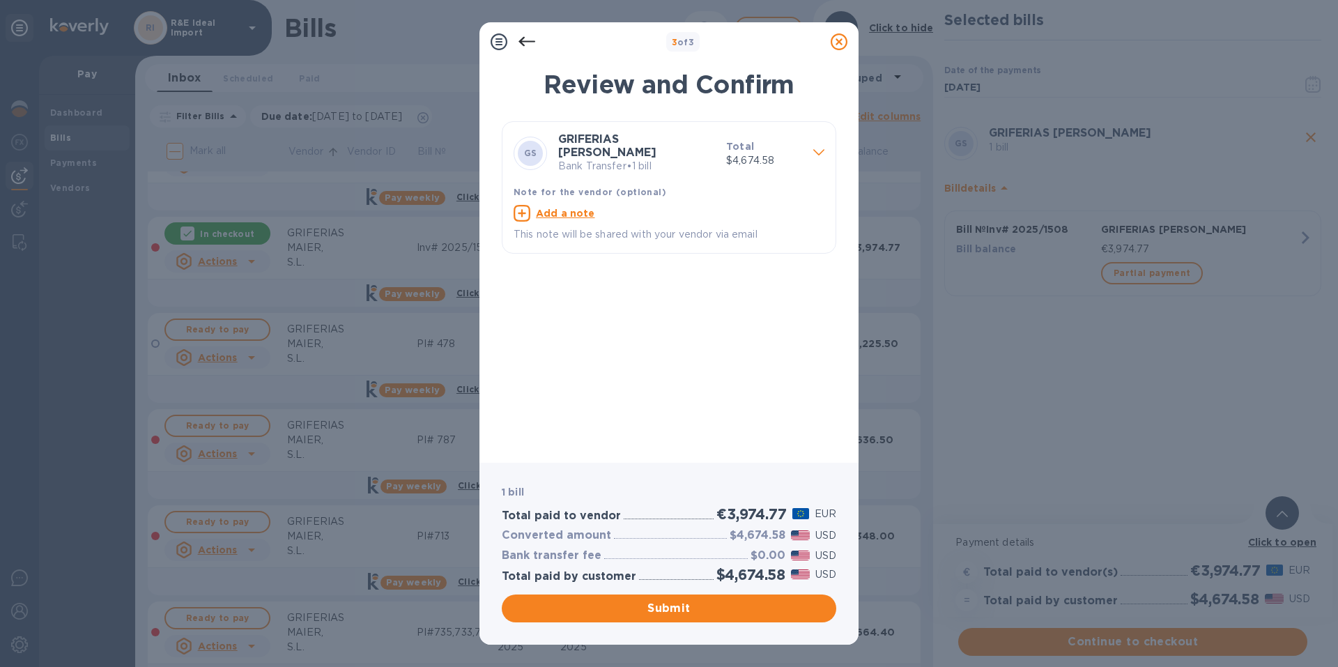
click at [617, 159] on p "Bank Transfer • 1 bill" at bounding box center [636, 166] width 157 height 15
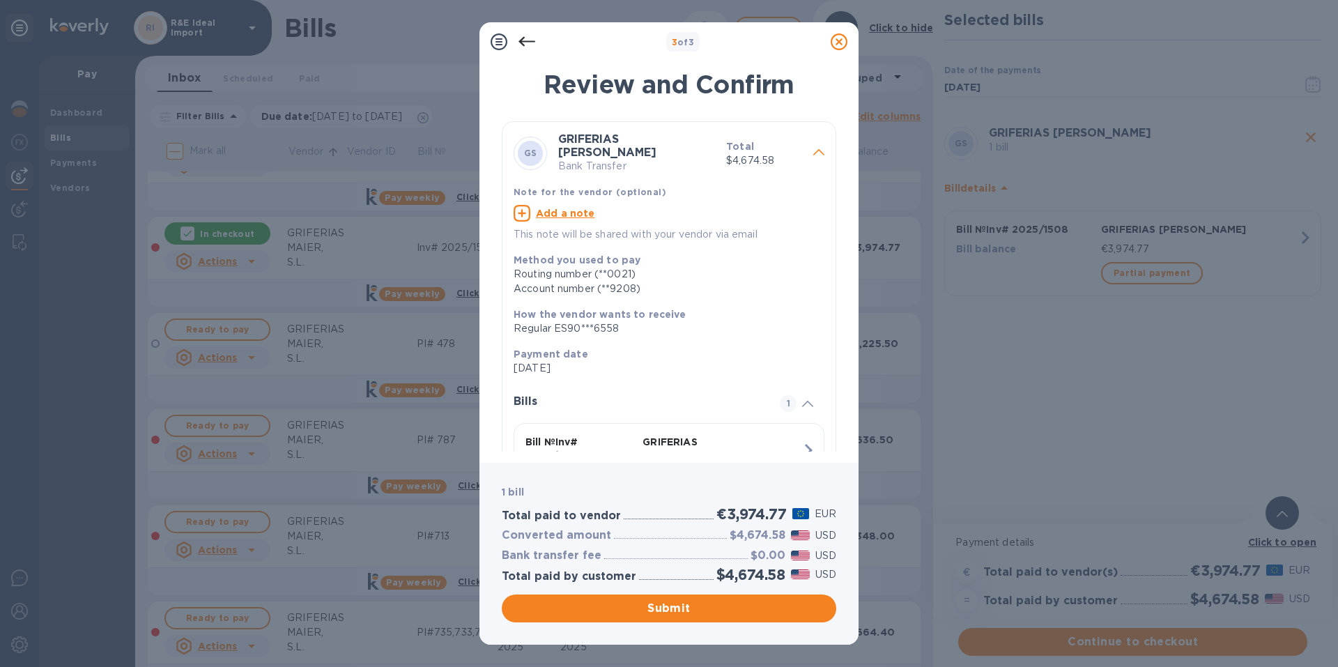
click at [617, 159] on p "Bank Transfer" at bounding box center [636, 166] width 157 height 15
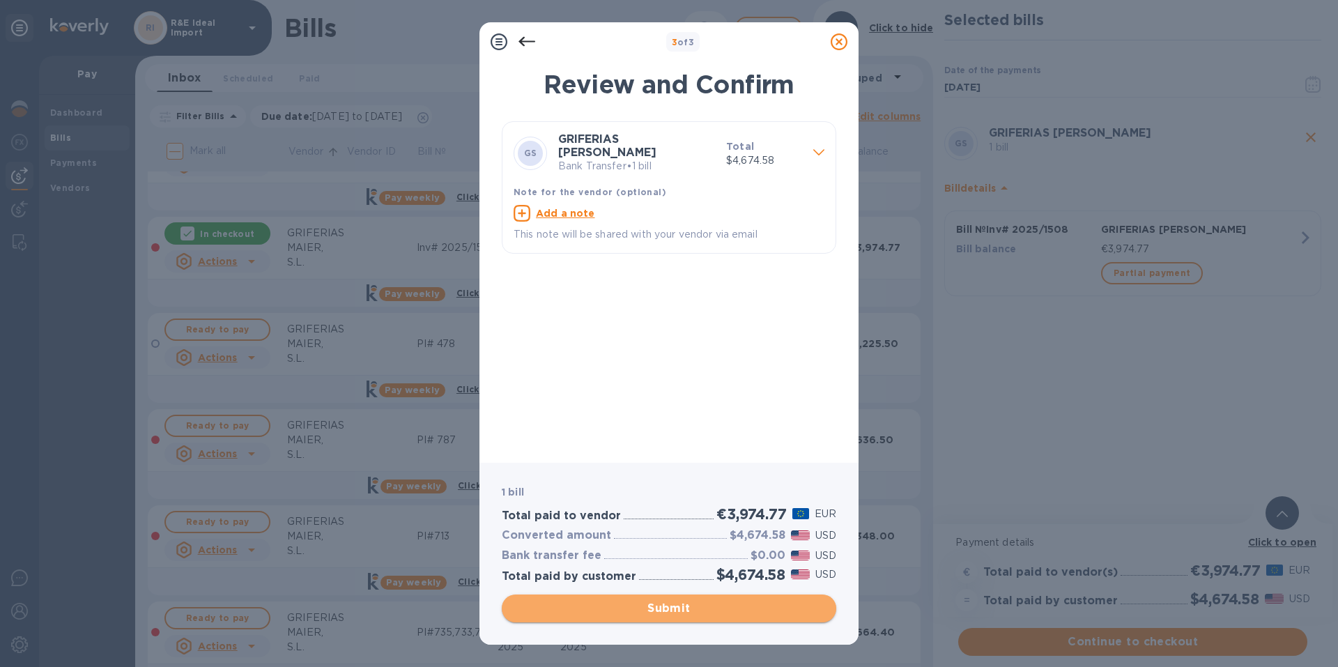
click at [674, 613] on span "Submit" at bounding box center [669, 608] width 312 height 17
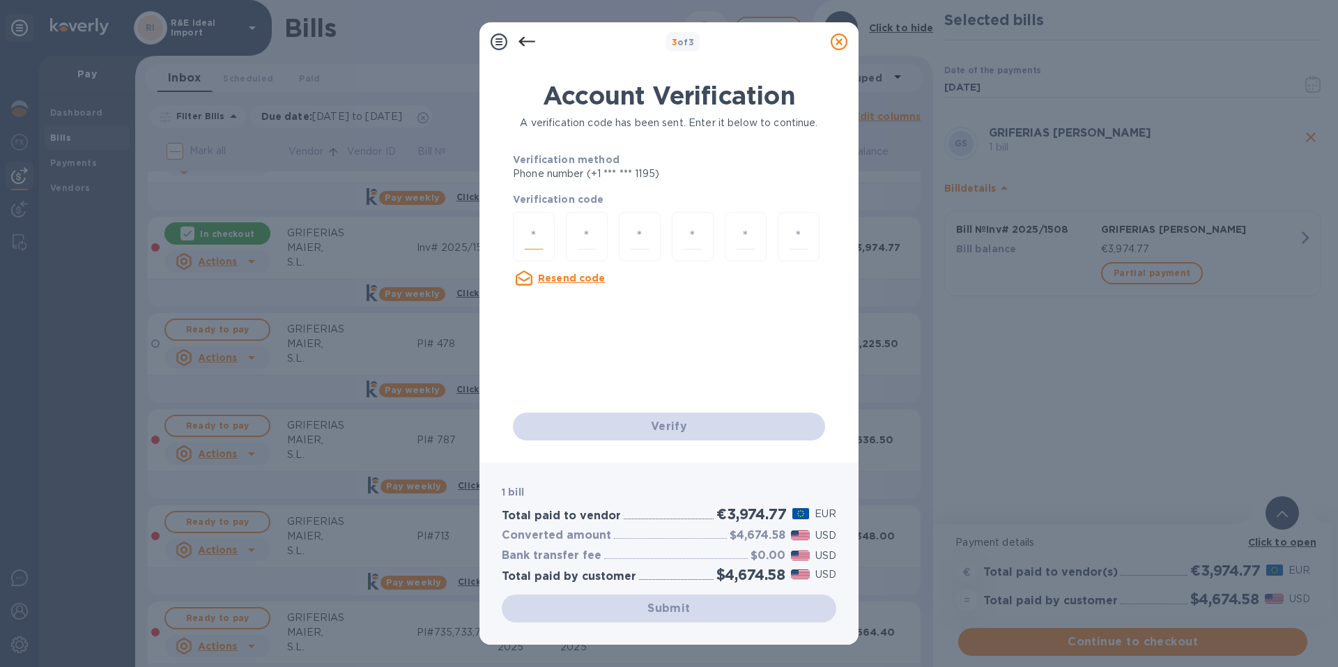
click at [531, 241] on input "number" at bounding box center [534, 237] width 18 height 26
type input "9"
type input "8"
type input "9"
type input "0"
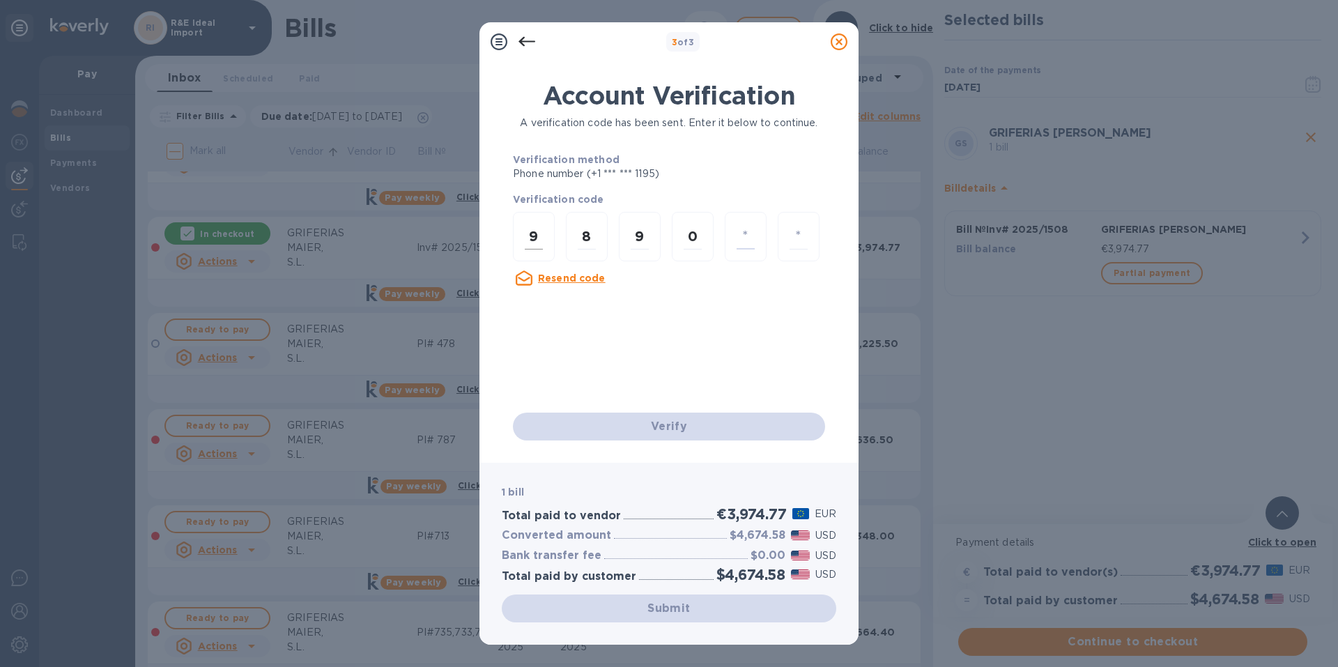
type input "4"
type input "6"
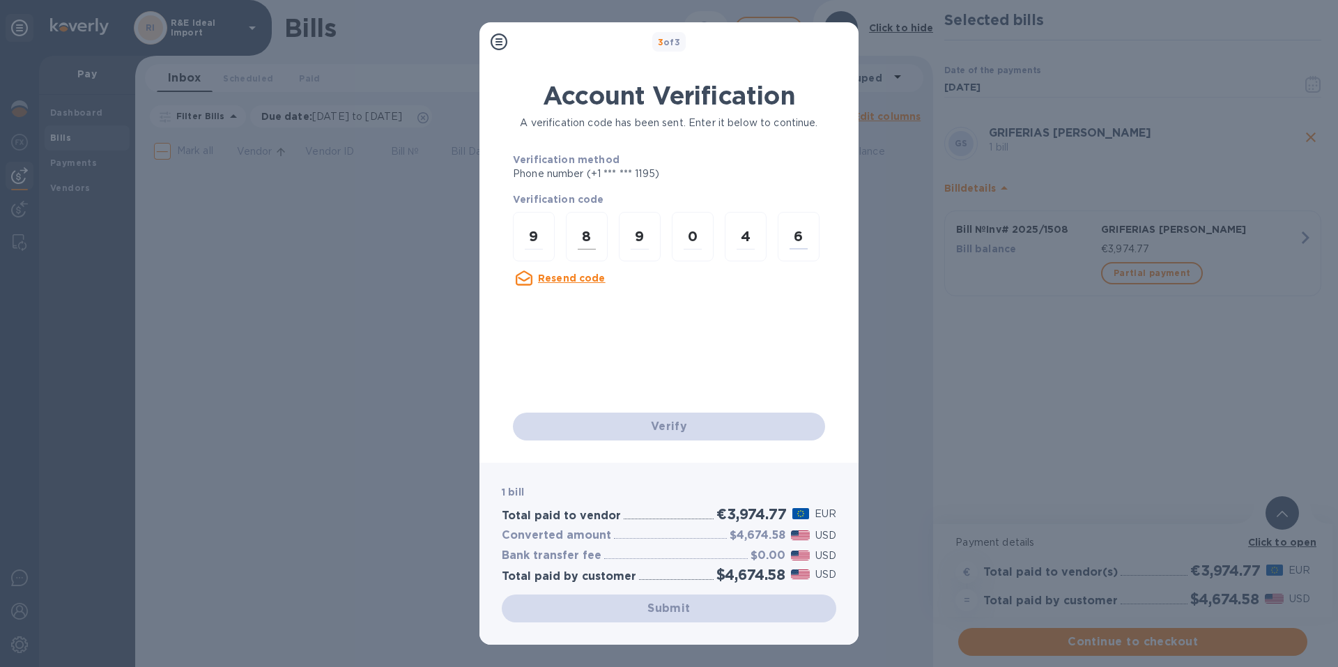
scroll to position [0, 0]
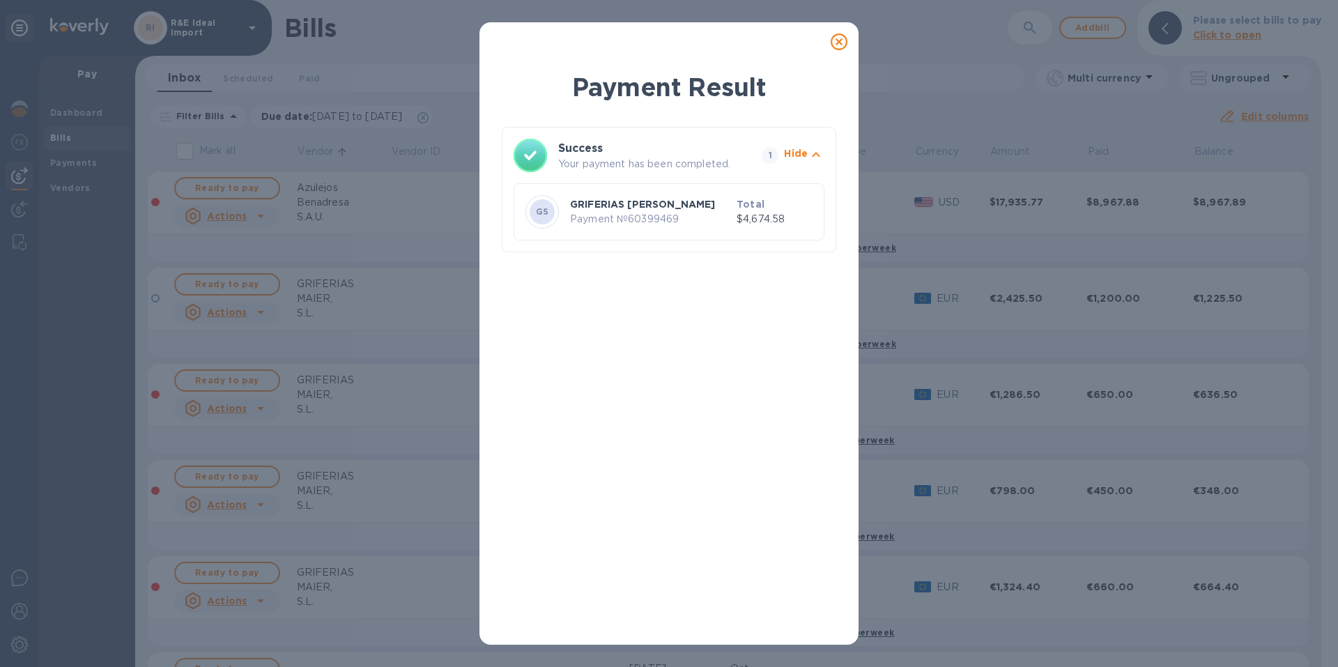
click at [837, 42] on icon at bounding box center [838, 41] width 17 height 17
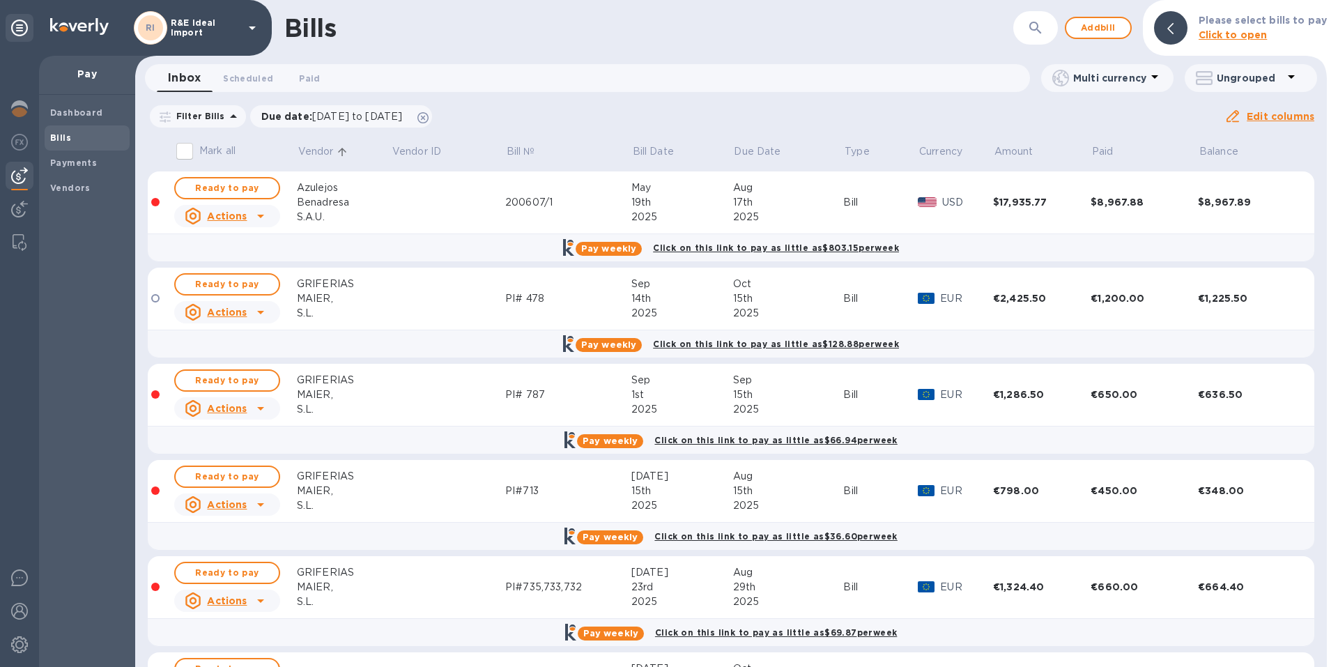
click at [260, 311] on icon at bounding box center [260, 312] width 7 height 3
click at [245, 371] on b "Mark as paid" at bounding box center [244, 368] width 62 height 11
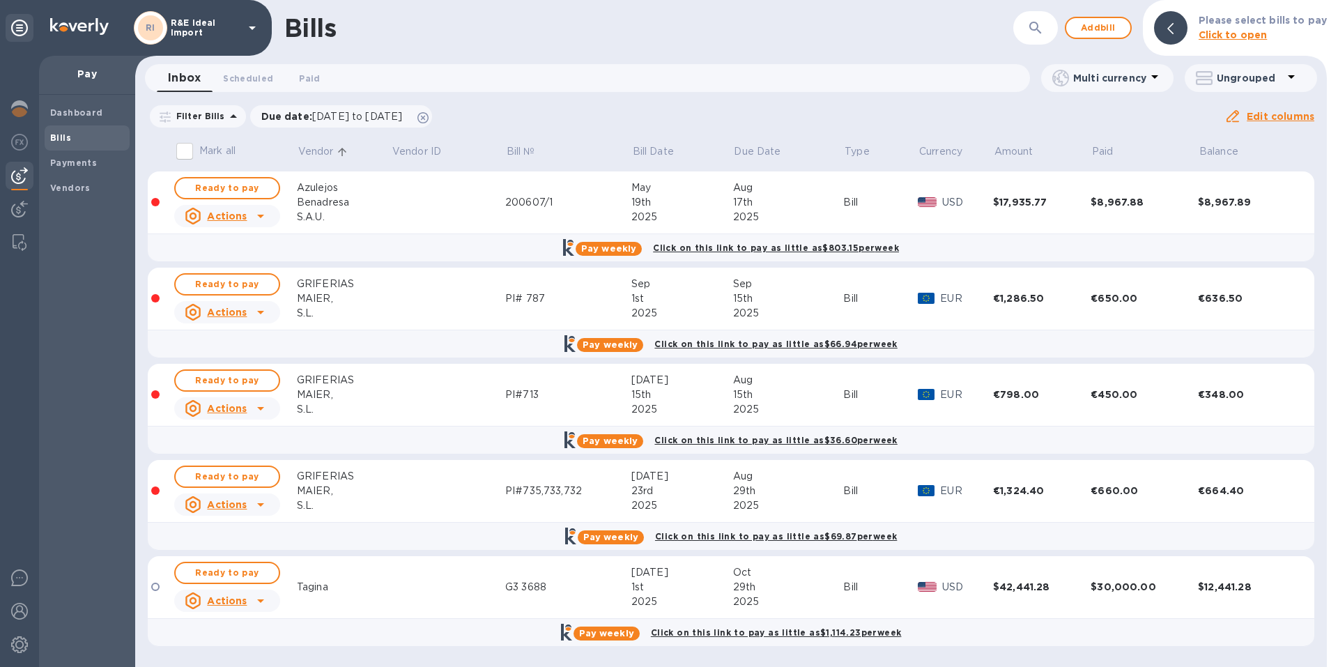
click at [261, 309] on icon at bounding box center [260, 312] width 17 height 17
click at [258, 313] on icon at bounding box center [260, 312] width 17 height 17
click at [240, 364] on b "Mark as paid" at bounding box center [244, 368] width 62 height 11
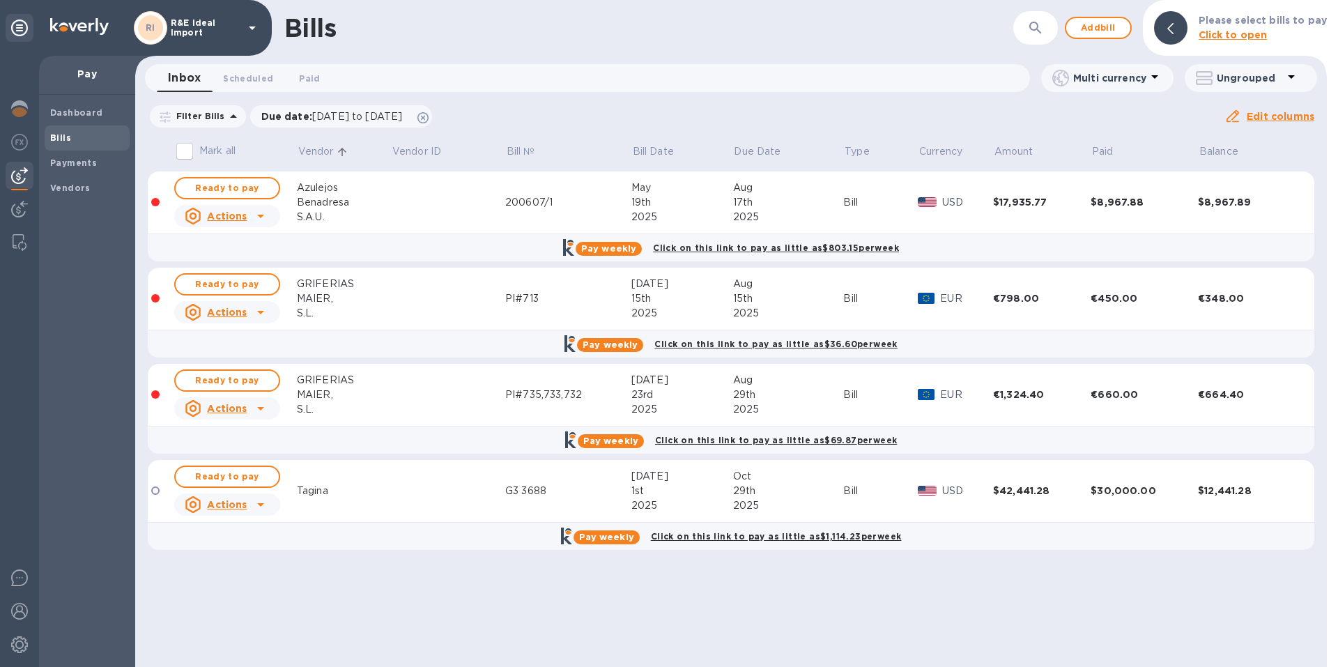
click at [259, 313] on icon at bounding box center [260, 312] width 7 height 3
click at [262, 313] on icon at bounding box center [260, 312] width 17 height 17
click at [242, 369] on b "Mark as paid" at bounding box center [244, 368] width 62 height 11
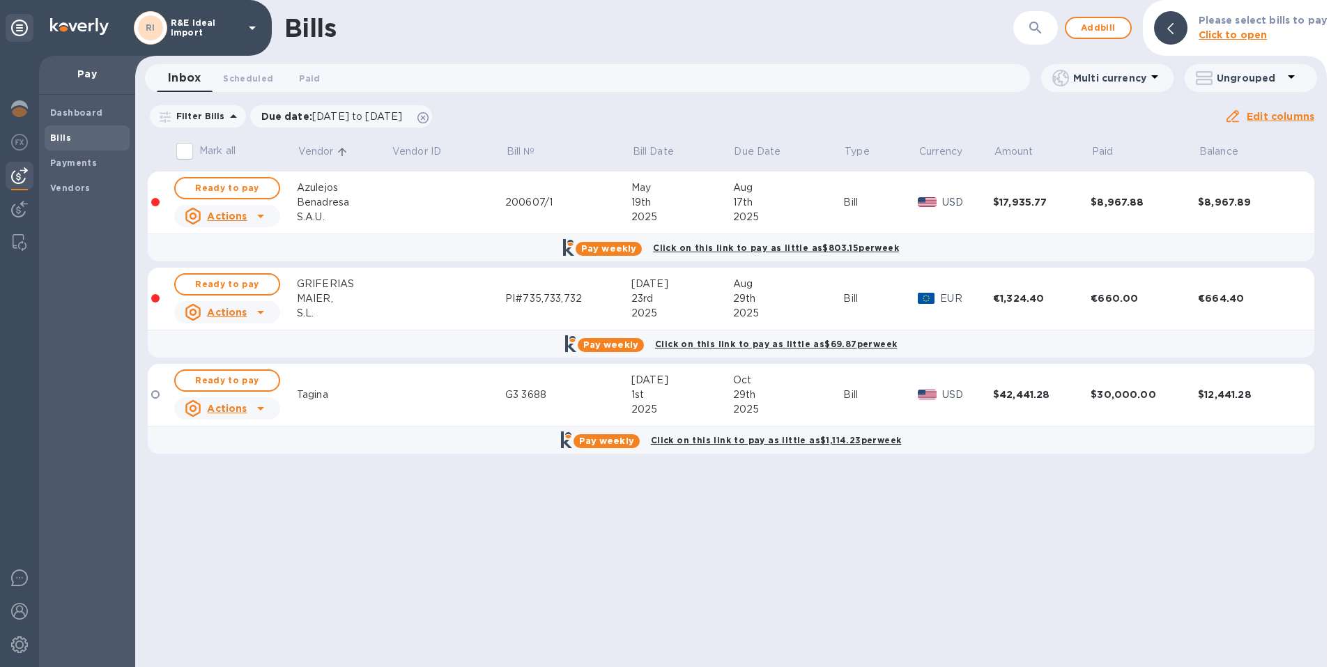
click at [258, 313] on icon at bounding box center [260, 312] width 17 height 17
click at [256, 373] on b "Mark as paid" at bounding box center [244, 368] width 62 height 11
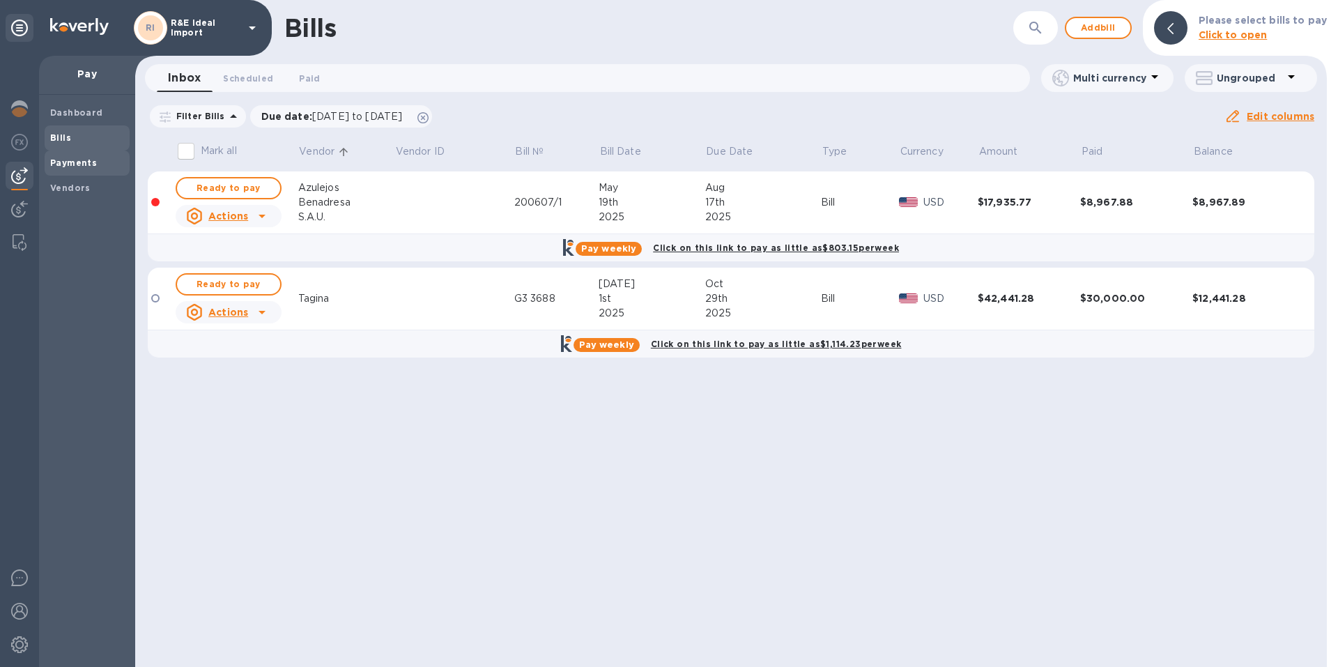
click at [74, 163] on b "Payments" at bounding box center [73, 162] width 47 height 10
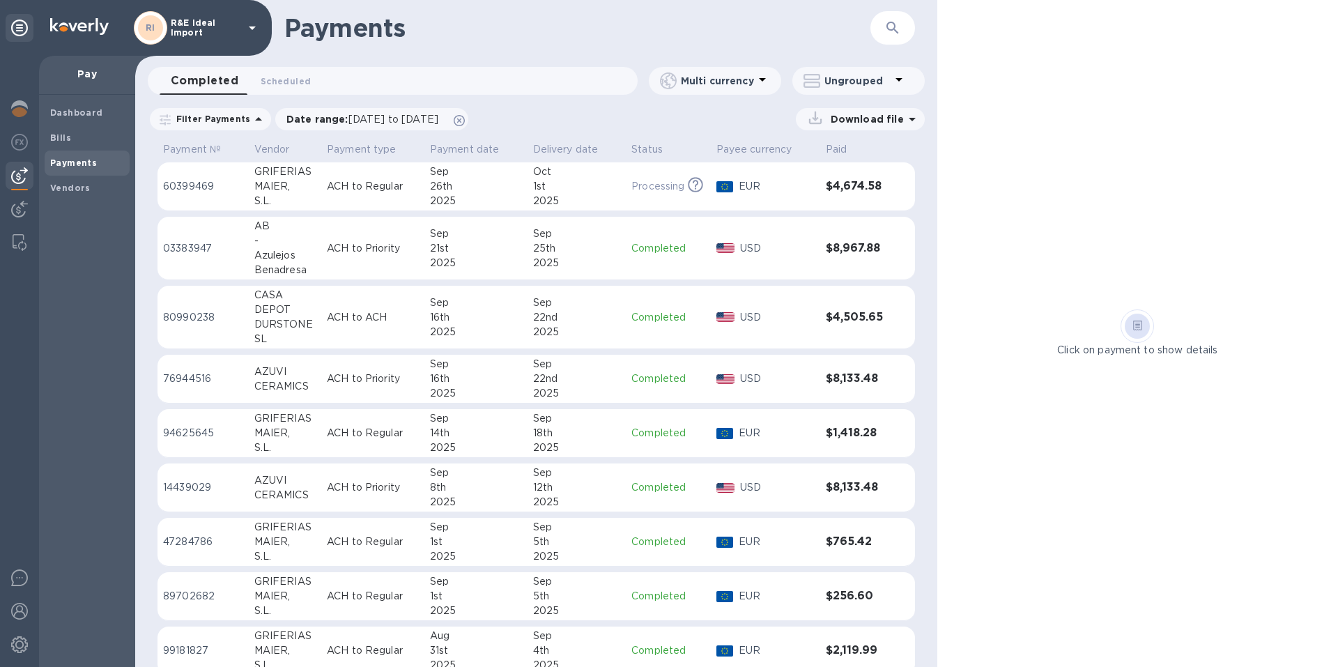
scroll to position [21, 0]
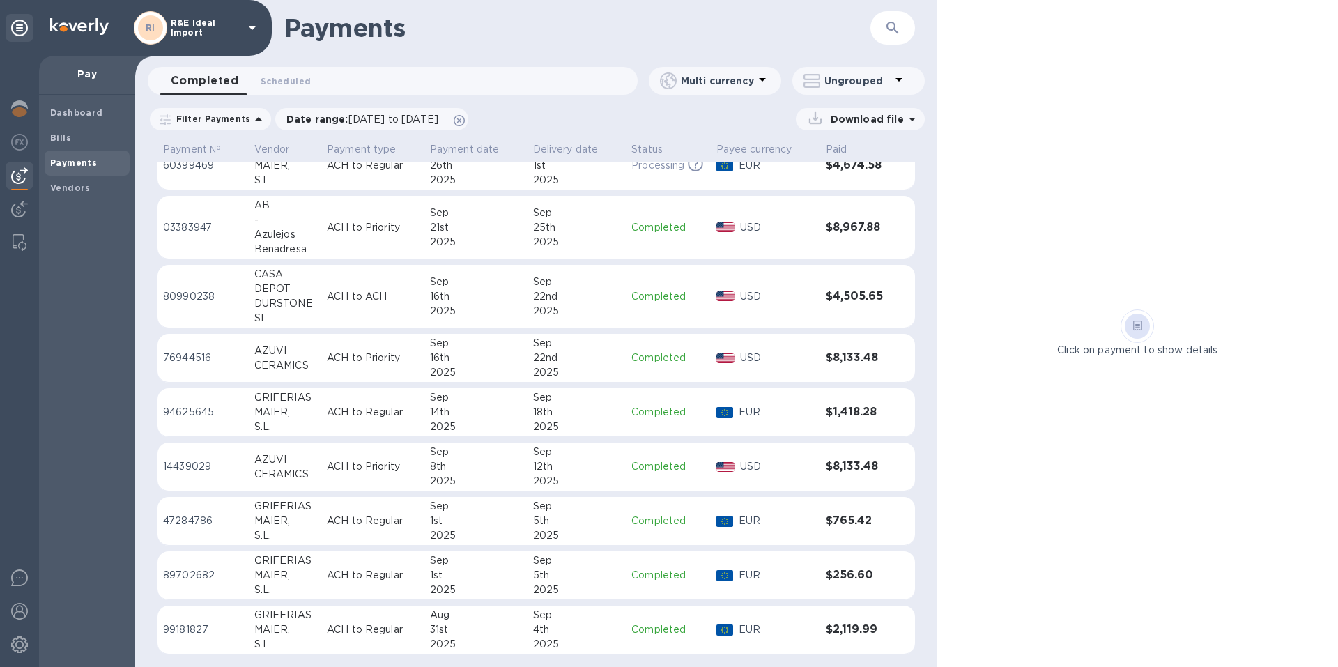
click at [344, 628] on p "ACH to Regular" at bounding box center [373, 629] width 92 height 15
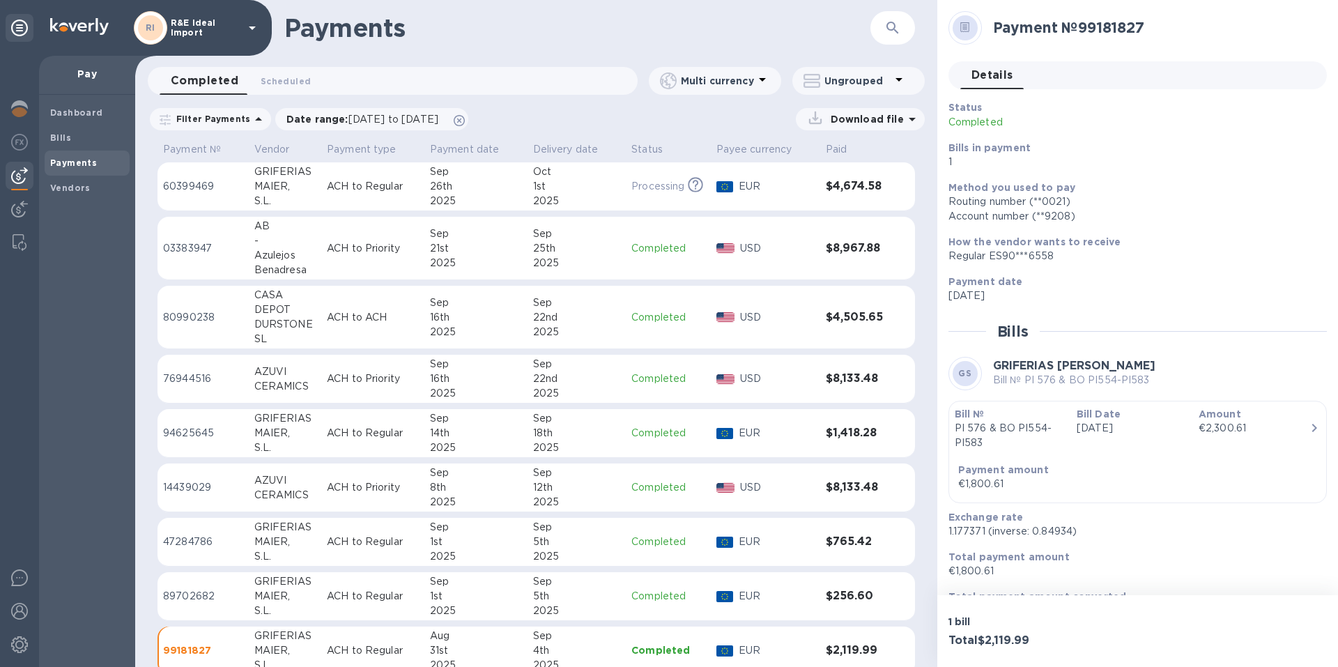
click at [291, 195] on div "S.L." at bounding box center [284, 201] width 61 height 15
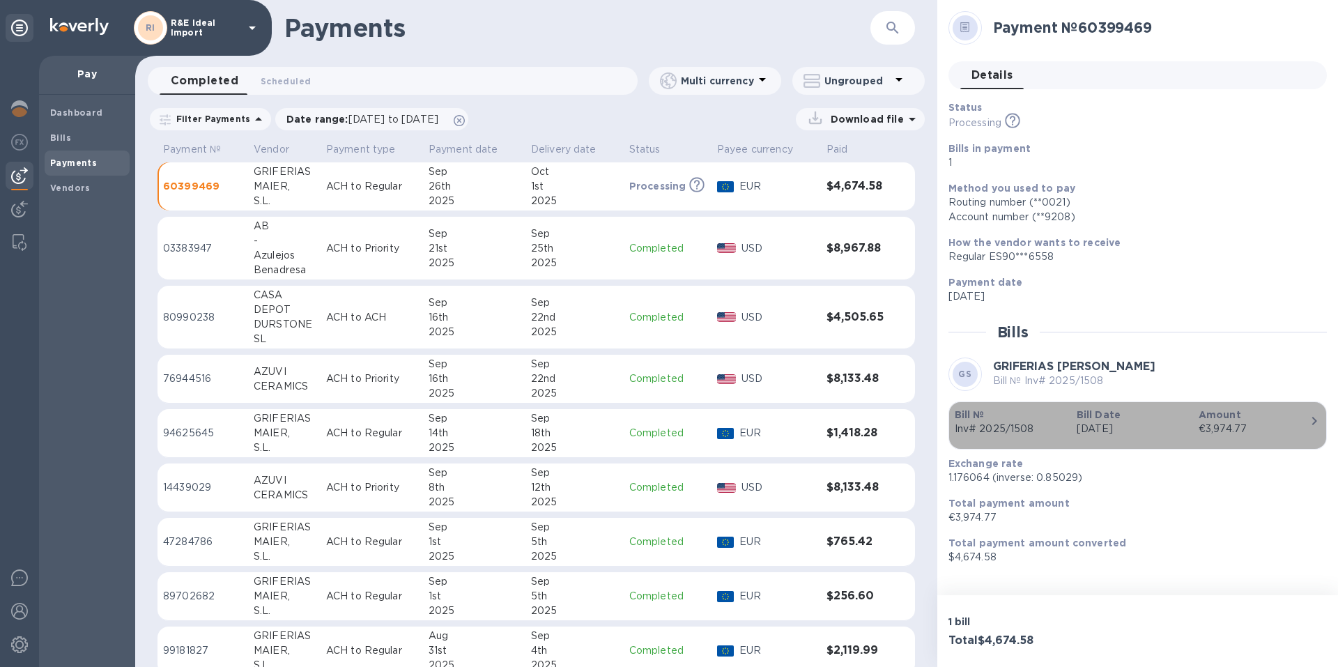
click at [1310, 421] on icon "button" at bounding box center [1313, 420] width 17 height 17
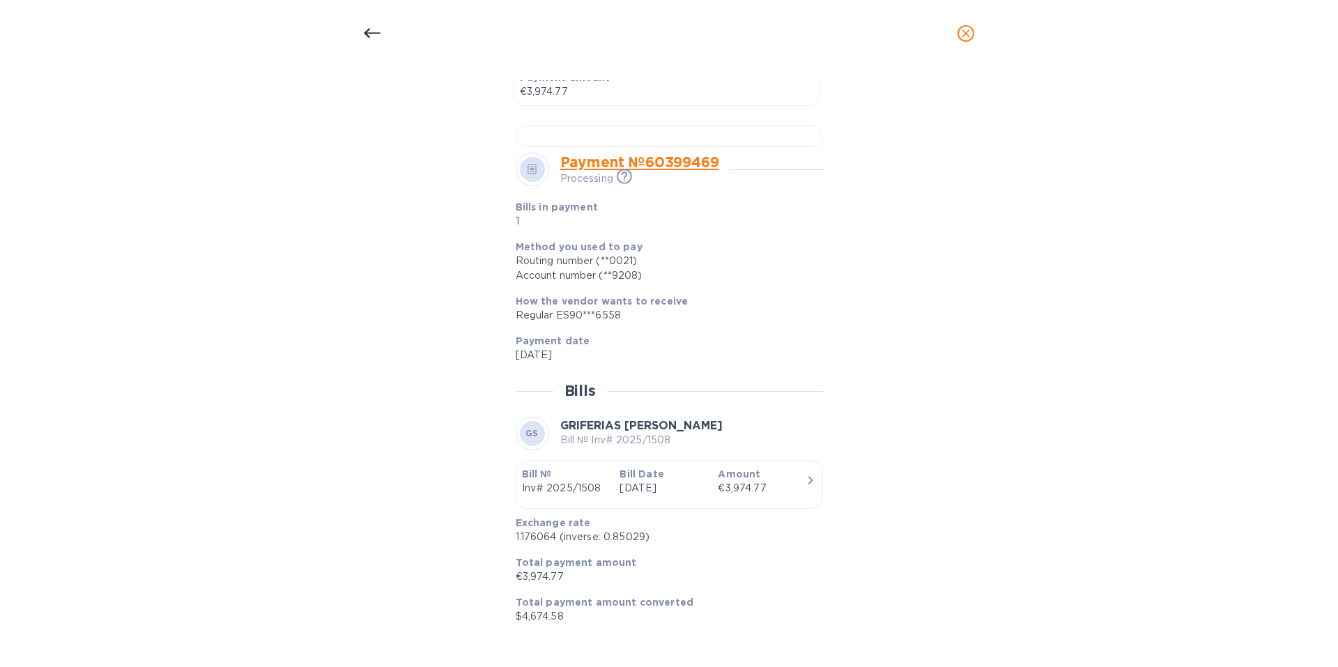
scroll to position [714, 0]
click at [968, 40] on span "close" at bounding box center [965, 33] width 17 height 17
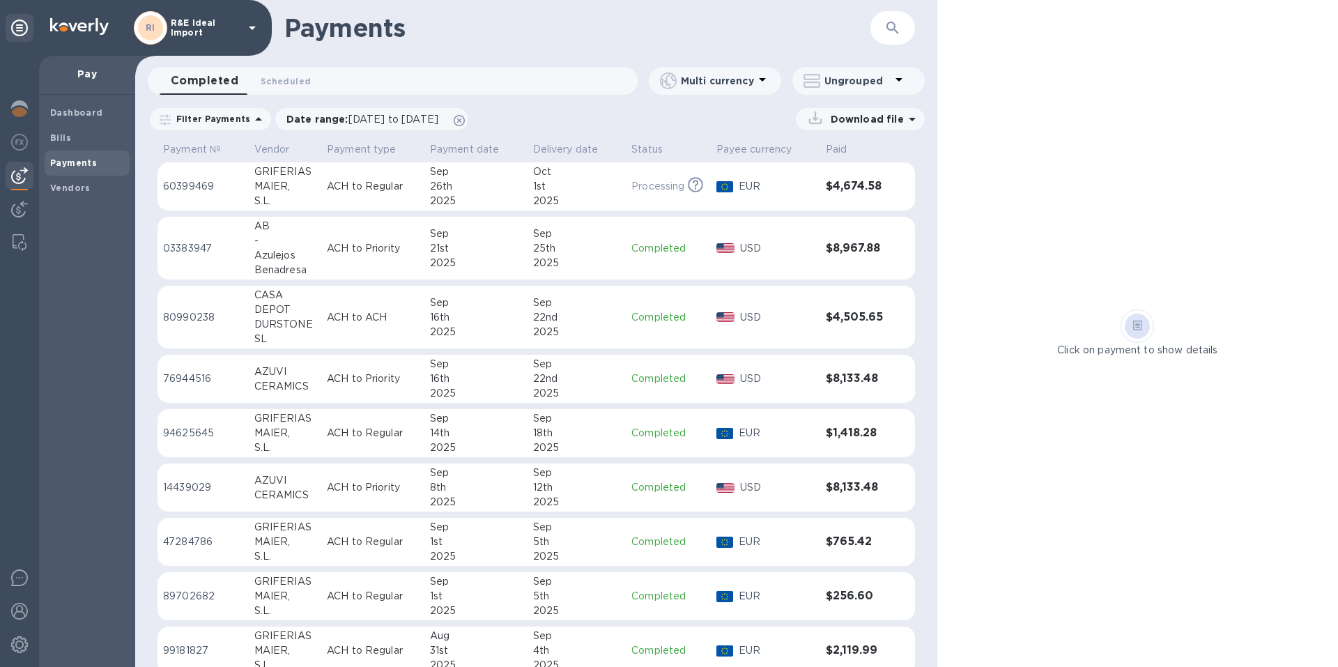
scroll to position [390, 0]
click at [316, 543] on td "GRIFERIAS [PERSON_NAME]" at bounding box center [285, 542] width 72 height 49
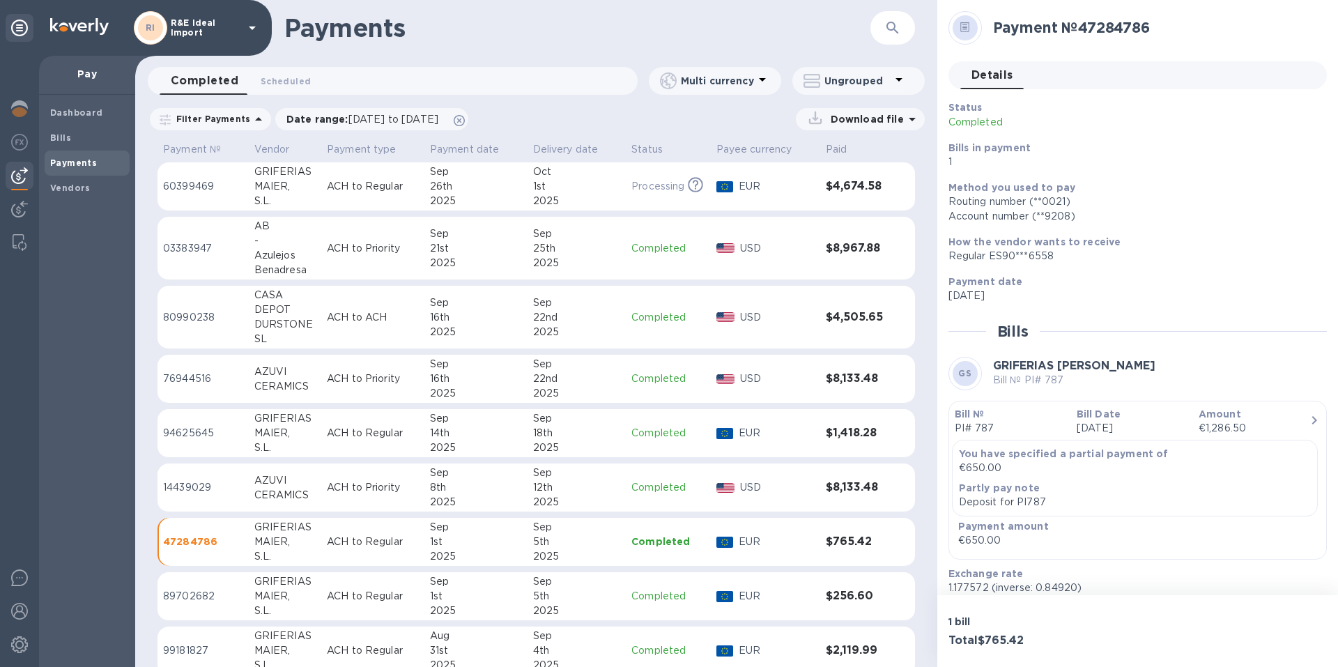
click at [288, 180] on div "MAIER," at bounding box center [284, 186] width 61 height 15
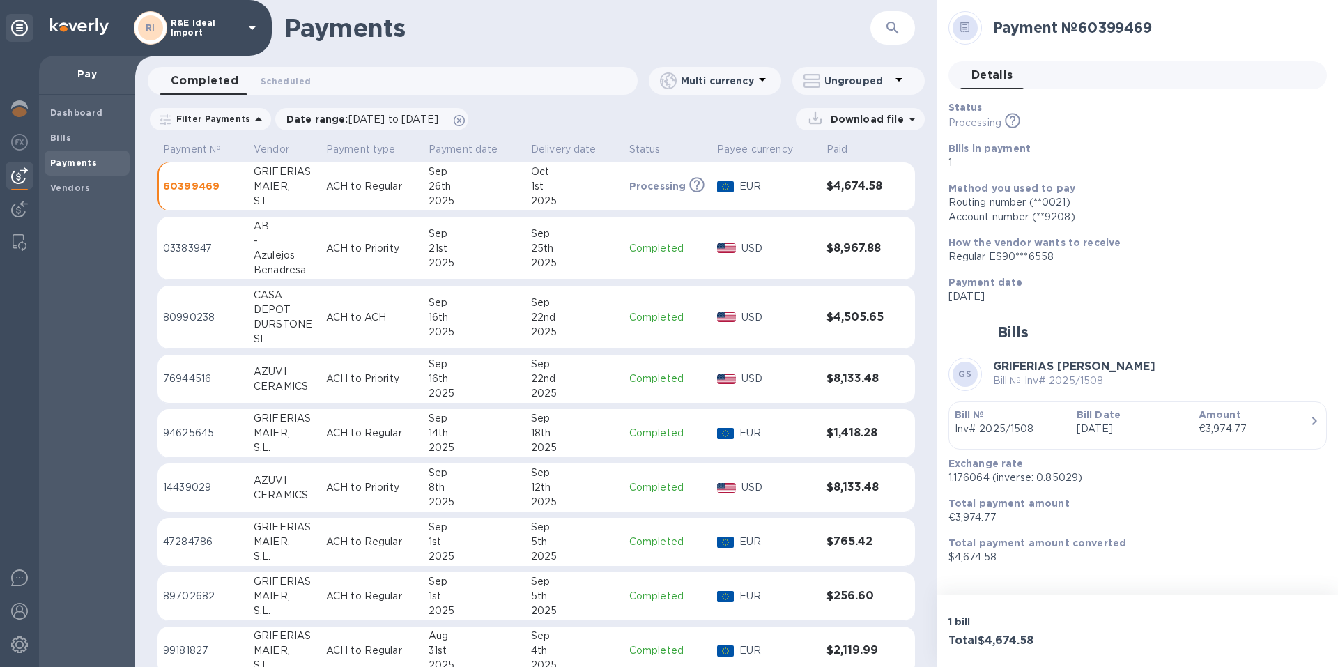
click at [369, 529] on td "ACH to Regular" at bounding box center [371, 542] width 102 height 49
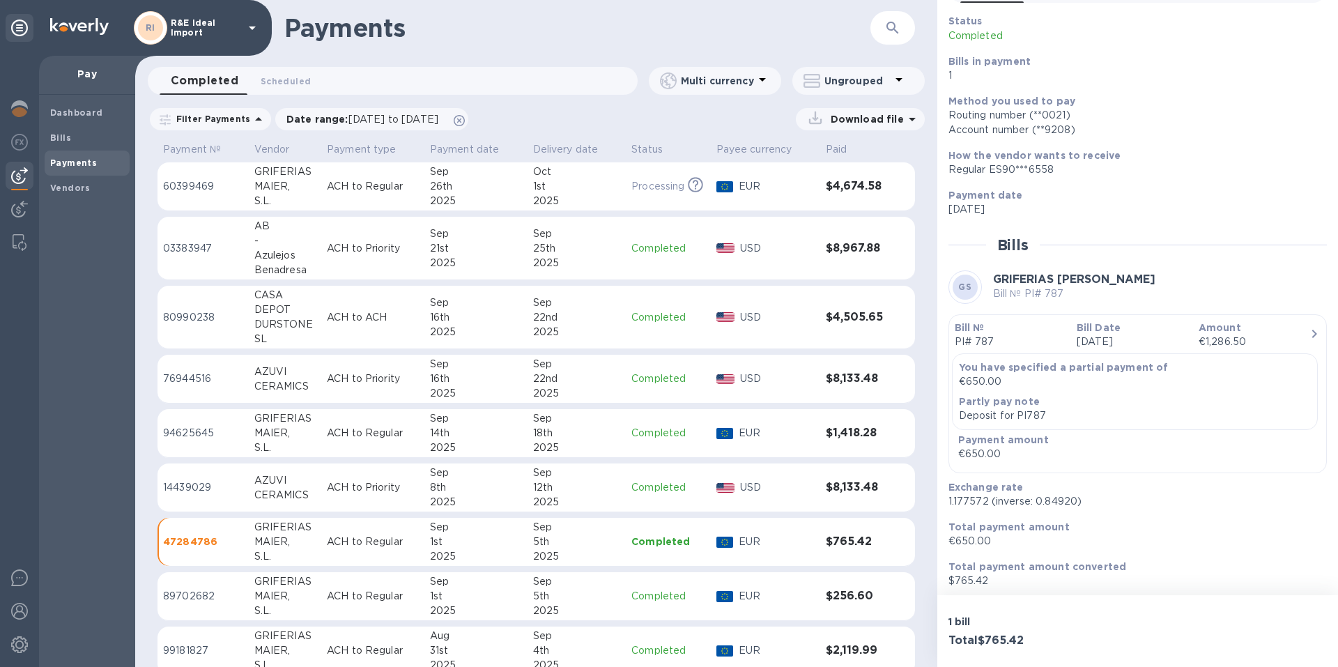
scroll to position [91, 0]
click at [263, 192] on div "MAIER," at bounding box center [284, 186] width 61 height 15
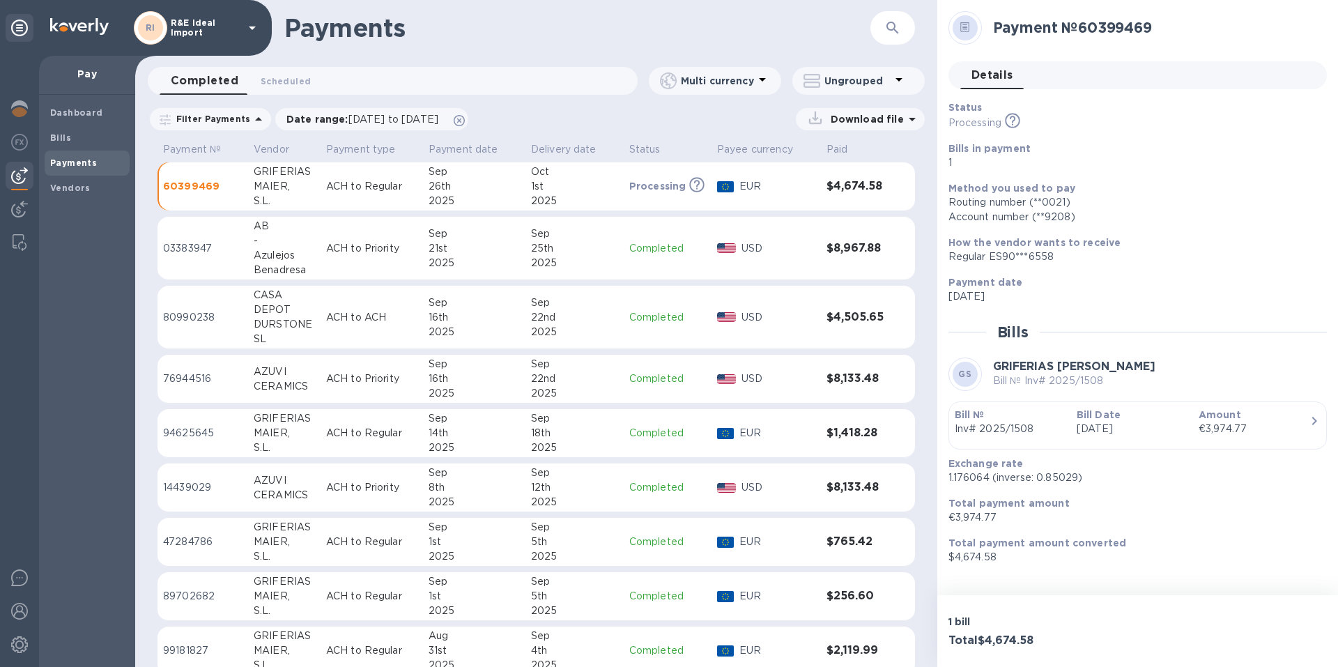
click at [328, 251] on p "ACH to Priority" at bounding box center [371, 248] width 91 height 15
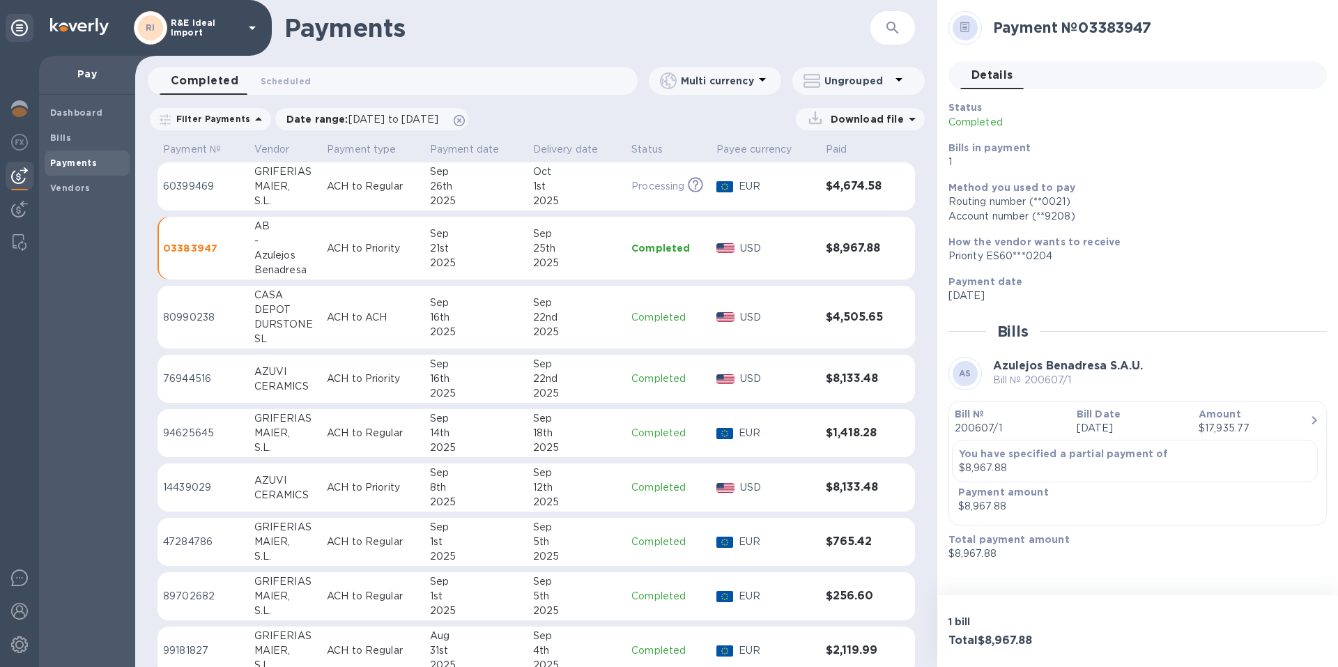
click at [327, 322] on p "ACH to ACH" at bounding box center [373, 317] width 92 height 15
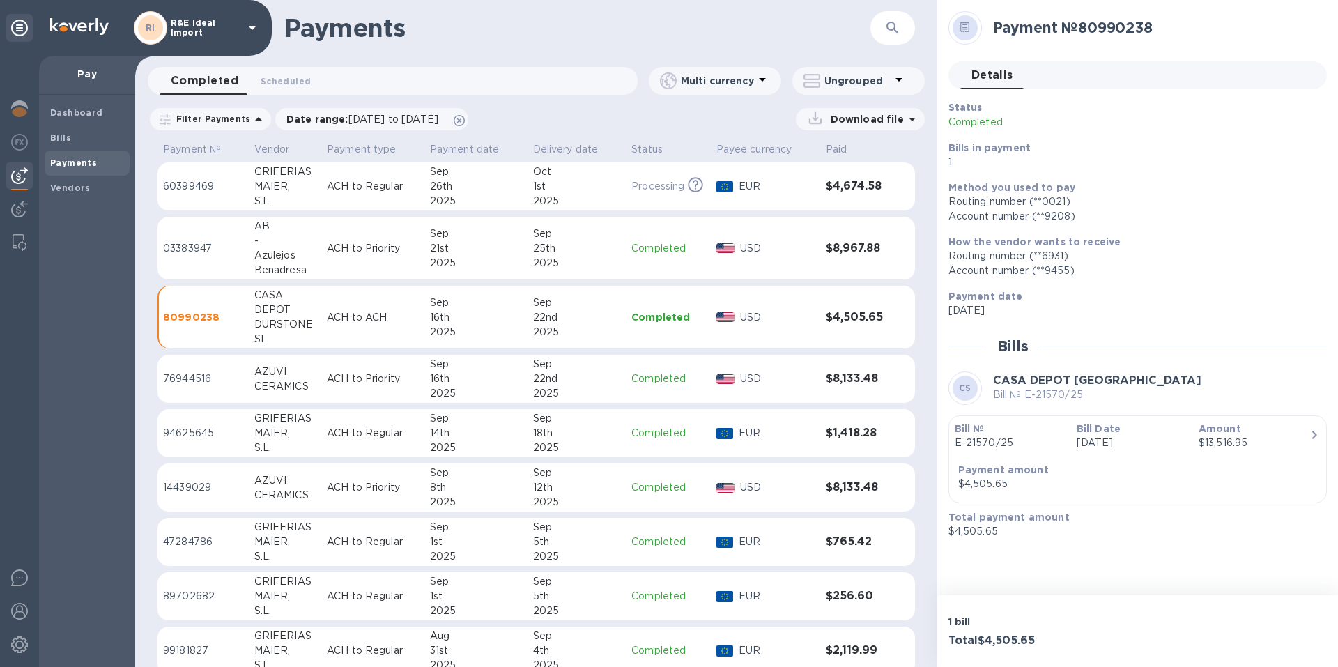
click at [327, 371] on p "ACH to Priority" at bounding box center [373, 378] width 92 height 15
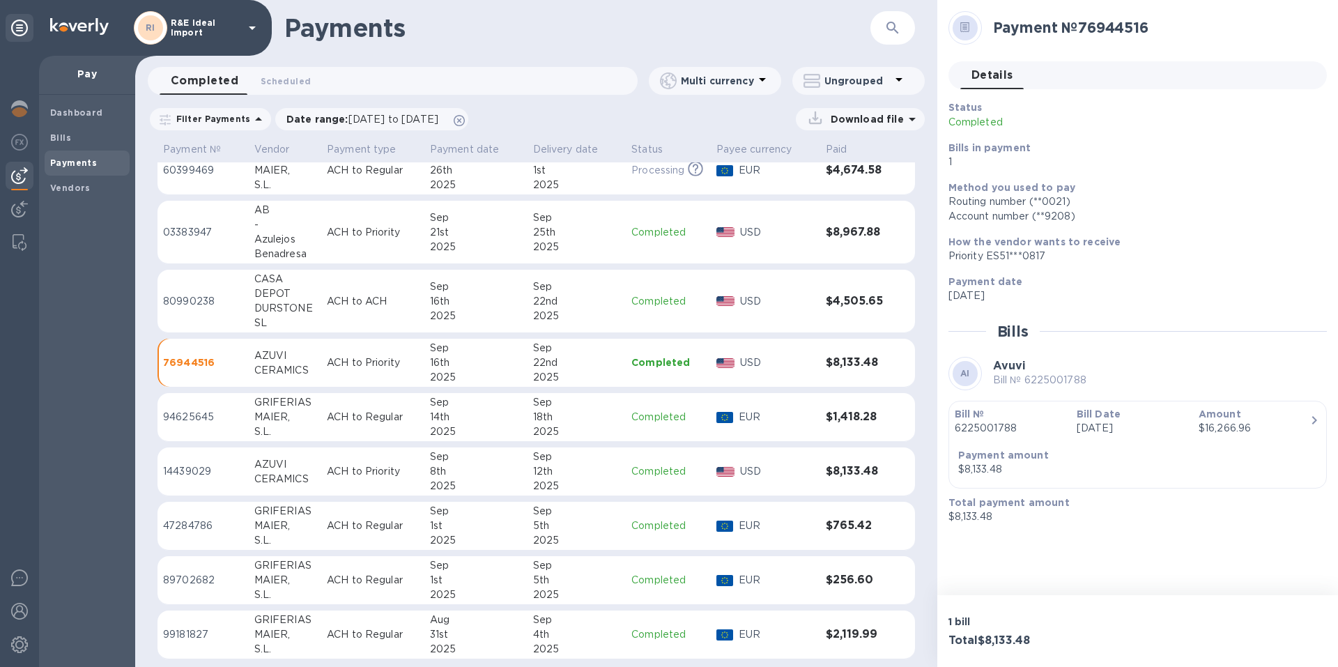
scroll to position [21, 0]
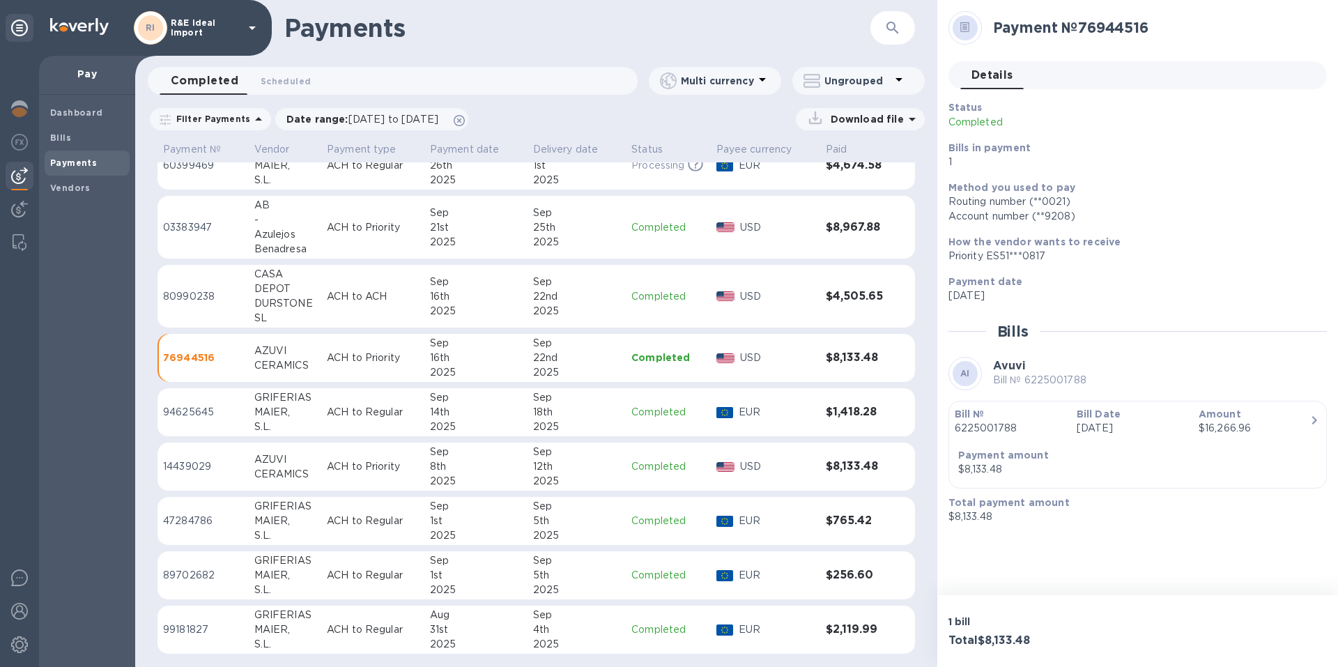
click at [343, 568] on p "ACH to Regular" at bounding box center [373, 575] width 92 height 15
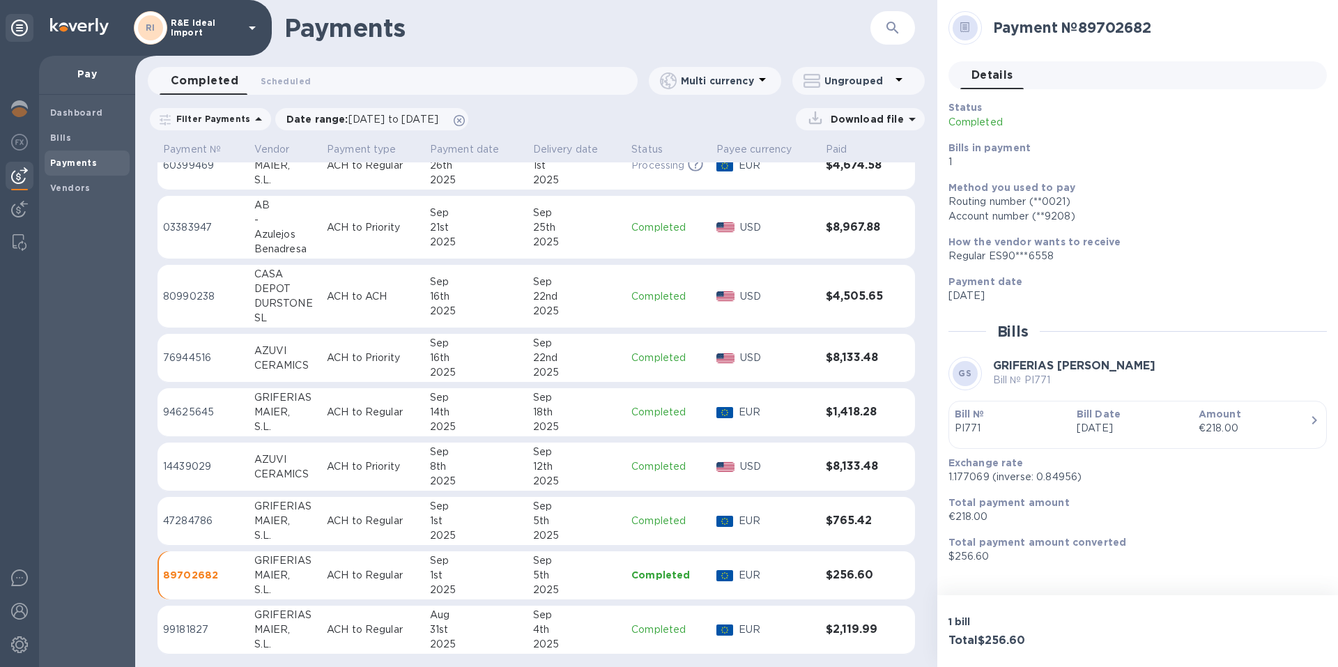
click at [341, 519] on p "ACH to Regular" at bounding box center [373, 520] width 92 height 15
